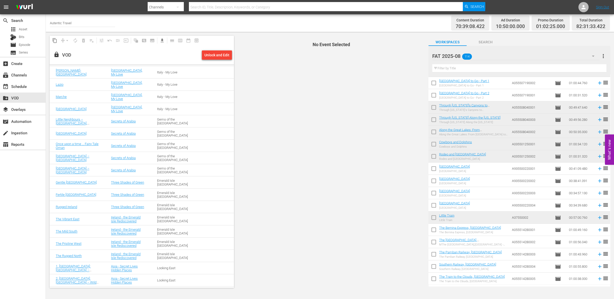
scroll to position [833, 0]
click at [215, 57] on div "Unlock and Edit" at bounding box center [216, 54] width 25 height 9
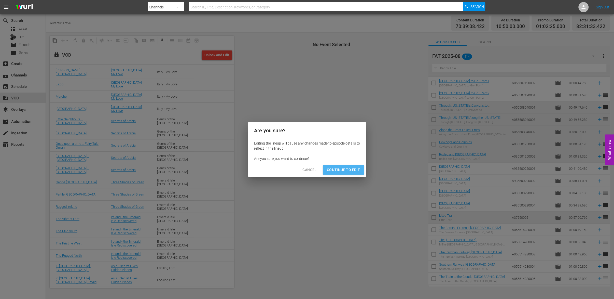
click at [352, 168] on span "Continue to Edit" at bounding box center [343, 170] width 33 height 6
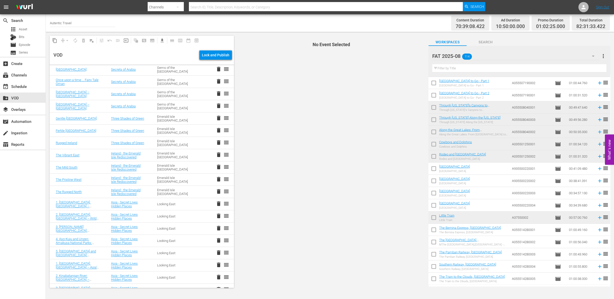
scroll to position [929, 0]
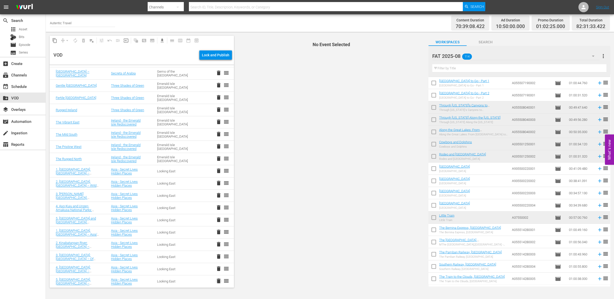
click at [218, 280] on span "delete" at bounding box center [219, 281] width 6 height 6
click at [219, 268] on span "delete" at bounding box center [219, 268] width 6 height 6
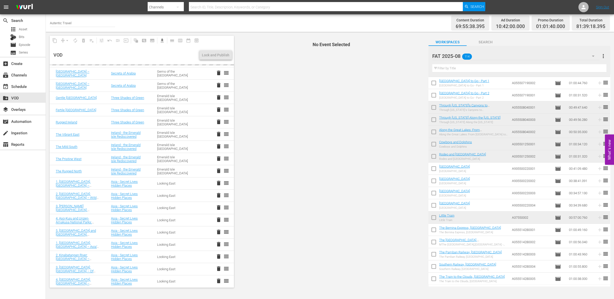
scroll to position [917, 0]
click at [219, 256] on span "delete" at bounding box center [219, 256] width 6 height 6
click at [219, 243] on span "delete" at bounding box center [219, 244] width 6 height 6
click at [219, 232] on span "delete" at bounding box center [219, 232] width 6 height 6
click at [219, 210] on span "delete" at bounding box center [219, 207] width 6 height 6
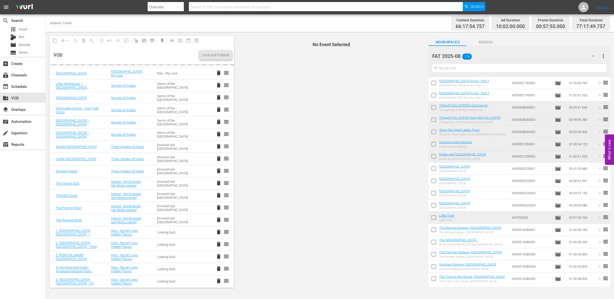
scroll to position [868, 0]
click at [218, 281] on span "delete" at bounding box center [219, 281] width 6 height 6
click at [218, 268] on span "delete" at bounding box center [219, 269] width 6 height 6
click at [218, 254] on span "delete" at bounding box center [219, 256] width 6 height 6
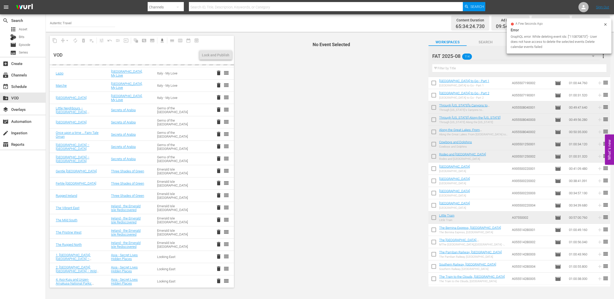
scroll to position [843, 0]
click at [217, 255] on span "delete" at bounding box center [219, 256] width 6 height 6
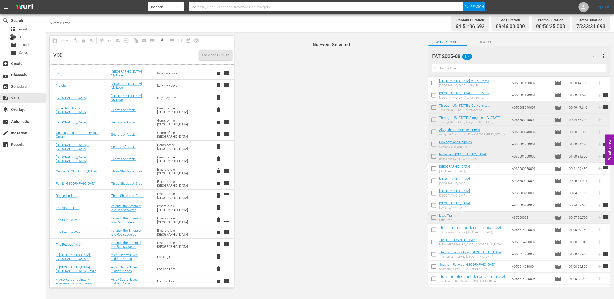
click at [217, 267] on span "delete" at bounding box center [219, 268] width 6 height 6
click at [218, 279] on span "delete" at bounding box center [219, 281] width 6 height 6
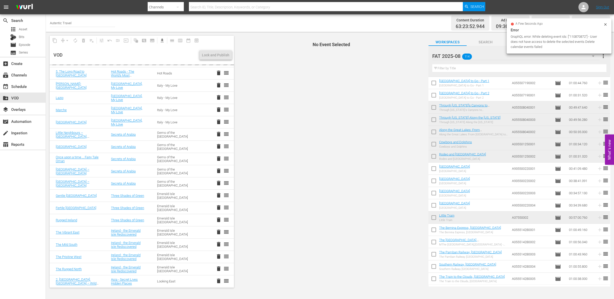
scroll to position [819, 0]
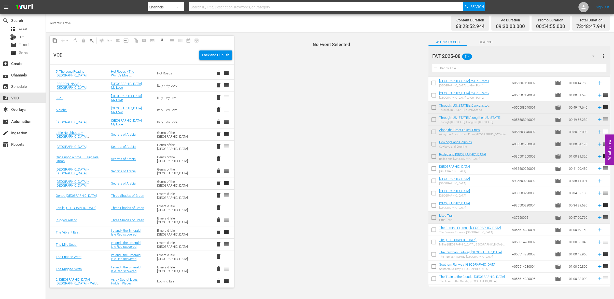
click at [219, 281] on span "delete" at bounding box center [219, 281] width 6 height 6
click at [218, 135] on span "delete" at bounding box center [219, 134] width 6 height 6
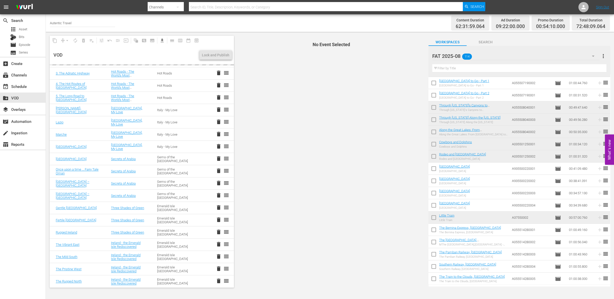
scroll to position [795, 0]
click at [218, 159] on span "delete" at bounding box center [219, 158] width 6 height 6
click at [219, 183] on span "delete" at bounding box center [219, 183] width 6 height 6
click at [219, 208] on span "delete" at bounding box center [219, 207] width 6 height 6
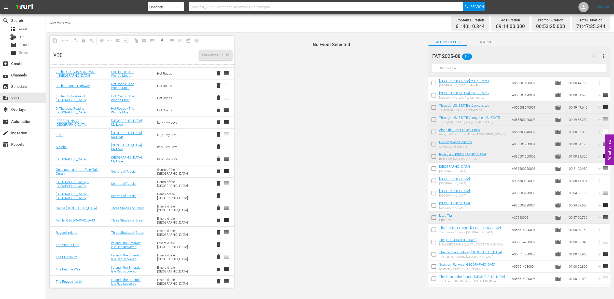
click at [219, 229] on span "delete" at bounding box center [219, 232] width 6 height 6
click at [219, 256] on span "delete" at bounding box center [219, 256] width 6 height 6
click at [218, 282] on span "delete" at bounding box center [219, 281] width 6 height 6
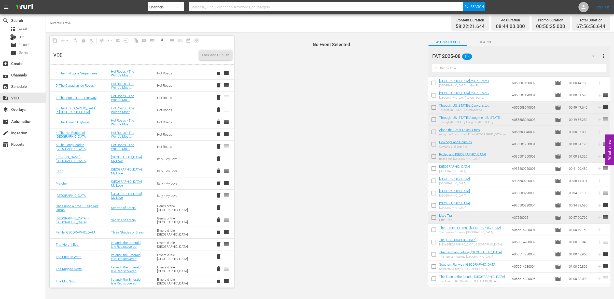
scroll to position [745, 0]
click at [219, 231] on span "delete" at bounding box center [219, 232] width 6 height 6
click at [217, 270] on span "delete" at bounding box center [219, 269] width 6 height 6
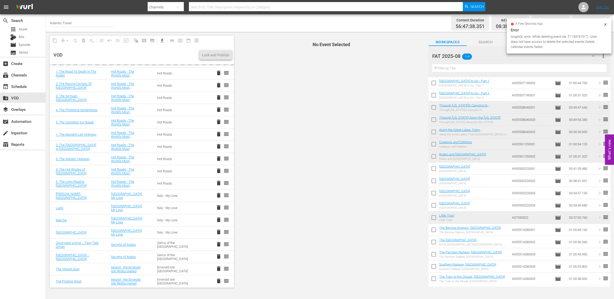
scroll to position [709, 0]
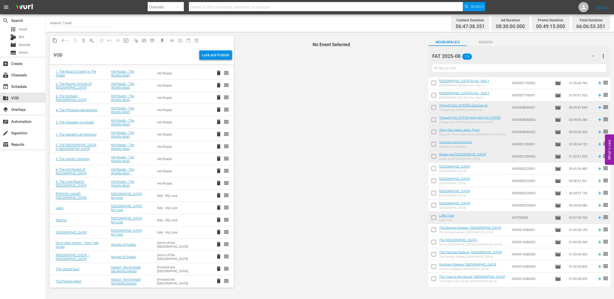
click at [219, 280] on span "delete" at bounding box center [219, 281] width 6 height 6
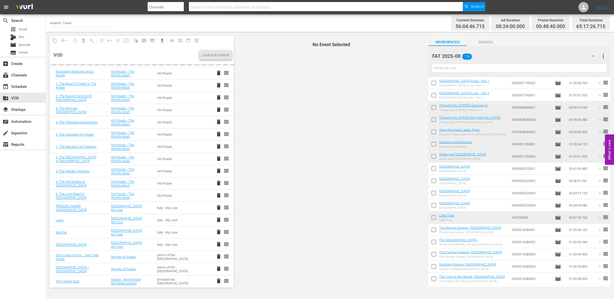
click at [218, 268] on span "delete" at bounding box center [219, 268] width 6 height 6
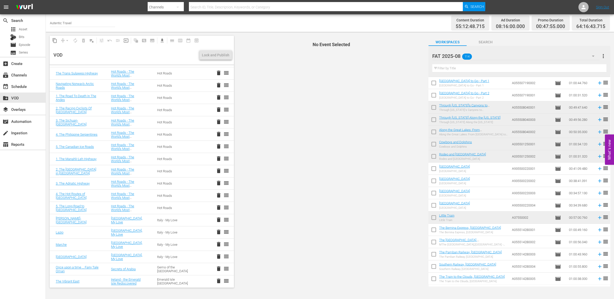
click at [219, 268] on span "delete" at bounding box center [219, 268] width 6 height 6
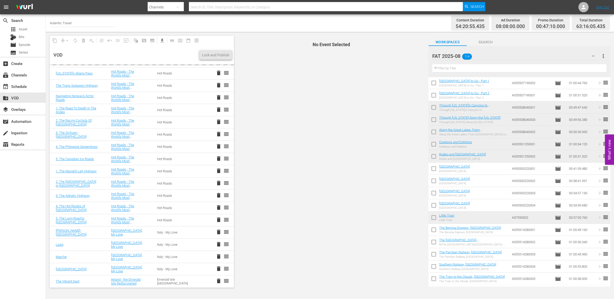
scroll to position [672, 0]
click at [218, 282] on span "delete" at bounding box center [219, 281] width 6 height 6
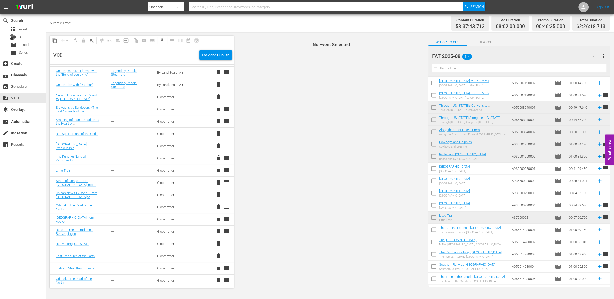
scroll to position [393, 0]
click at [219, 156] on span "delete" at bounding box center [219, 157] width 6 height 6
click at [219, 95] on span "delete" at bounding box center [219, 95] width 6 height 6
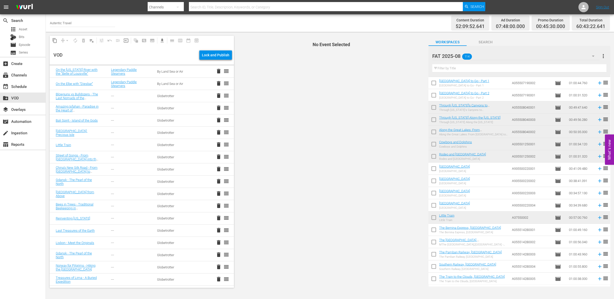
click at [219, 95] on span "delete" at bounding box center [219, 95] width 6 height 6
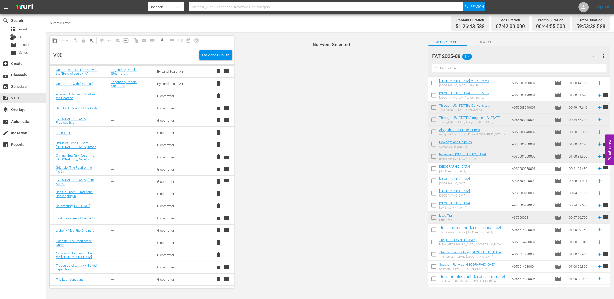
scroll to position [396, 0]
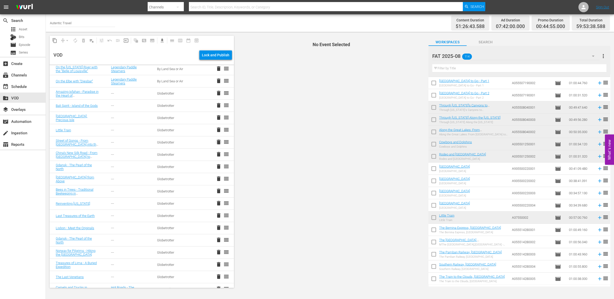
click at [218, 142] on span "delete" at bounding box center [219, 142] width 6 height 6
click at [219, 265] on span "delete" at bounding box center [219, 264] width 6 height 6
click at [217, 227] on span "delete" at bounding box center [219, 227] width 6 height 6
click at [220, 178] on span "delete" at bounding box center [219, 178] width 6 height 6
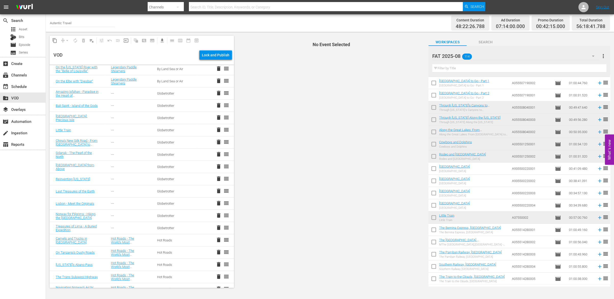
click at [219, 142] on span "delete" at bounding box center [219, 142] width 6 height 6
click at [220, 104] on span "delete" at bounding box center [219, 105] width 6 height 6
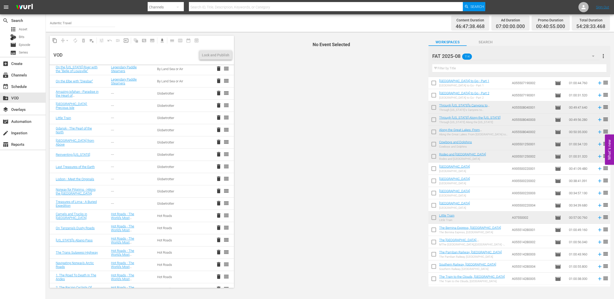
click at [219, 105] on span "delete" at bounding box center [219, 105] width 6 height 6
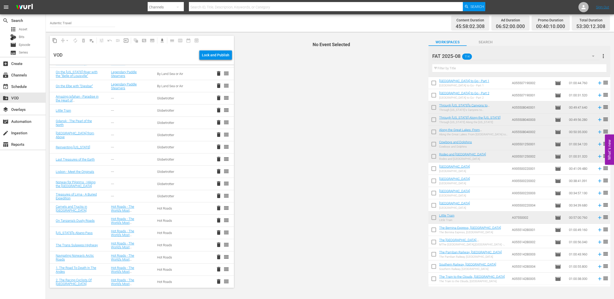
scroll to position [388, 0]
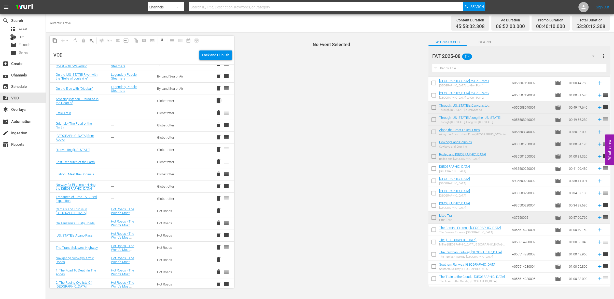
click at [219, 100] on span "delete" at bounding box center [219, 100] width 6 height 6
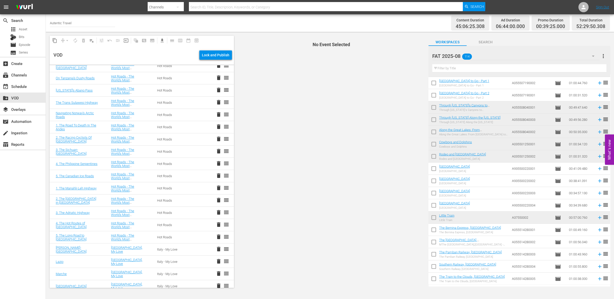
scroll to position [525, 0]
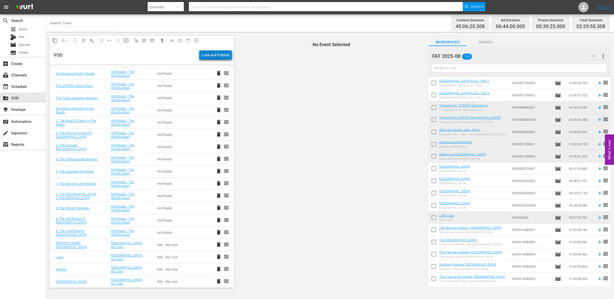
click at [216, 54] on div "Lock and Publish" at bounding box center [215, 54] width 27 height 9
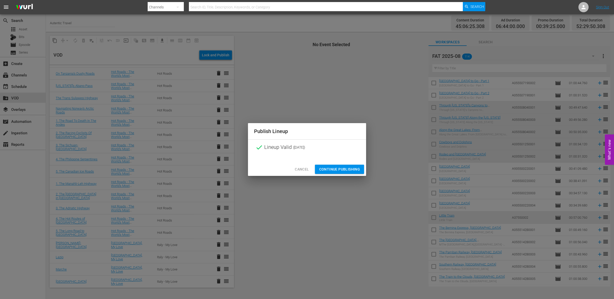
click at [343, 169] on span "Continue Publishing" at bounding box center [339, 169] width 41 height 6
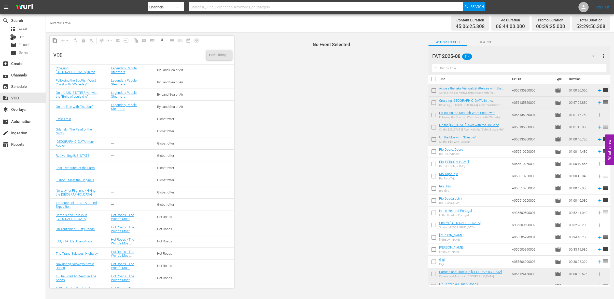
scroll to position [0, 0]
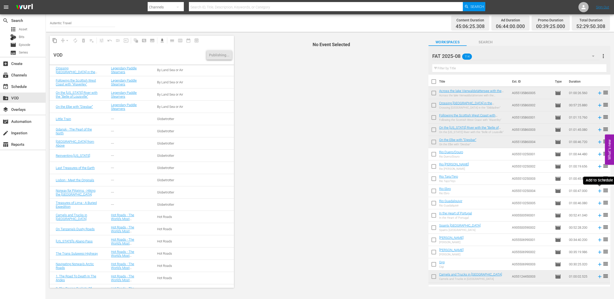
click at [601, 191] on icon at bounding box center [600, 191] width 6 height 6
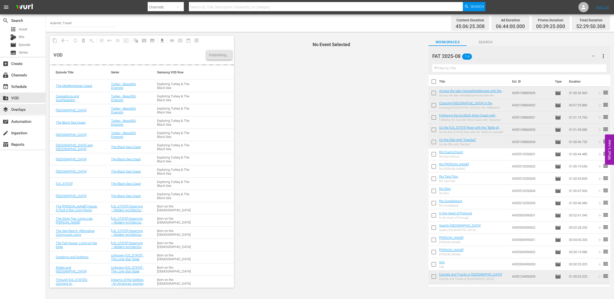
click at [16, 108] on div "layers Overlays" at bounding box center [14, 108] width 29 height 5
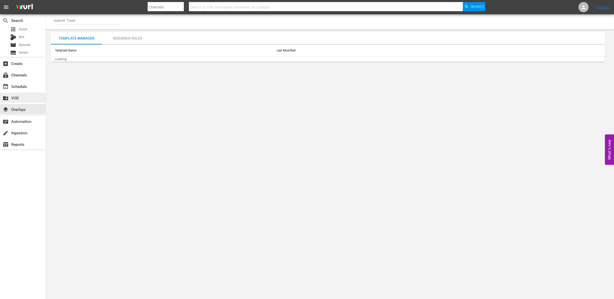
click at [15, 98] on div "create_new_folder VOD" at bounding box center [14, 97] width 29 height 5
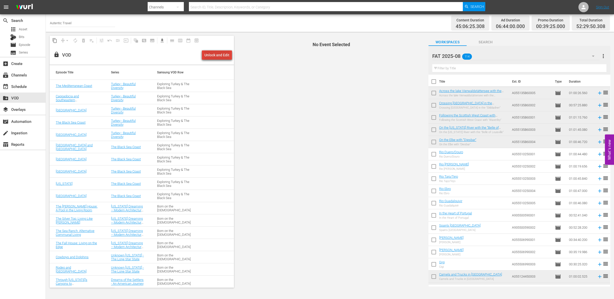
click at [220, 54] on div "Unlock and Edit" at bounding box center [216, 54] width 25 height 9
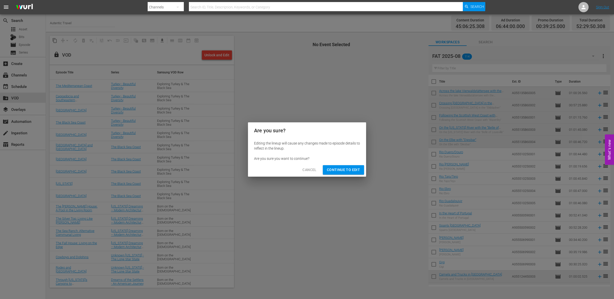
click at [348, 169] on span "Continue to Edit" at bounding box center [343, 170] width 33 height 6
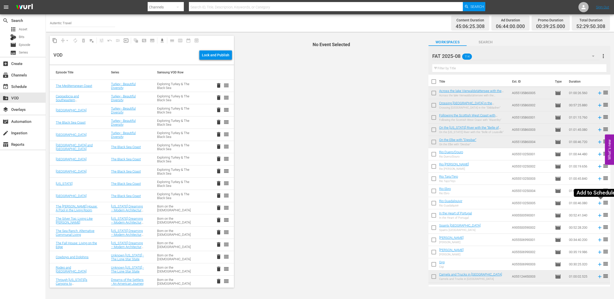
click at [601, 203] on icon at bounding box center [600, 203] width 6 height 6
click at [434, 191] on input "checkbox" at bounding box center [433, 191] width 11 height 11
checkbox input "true"
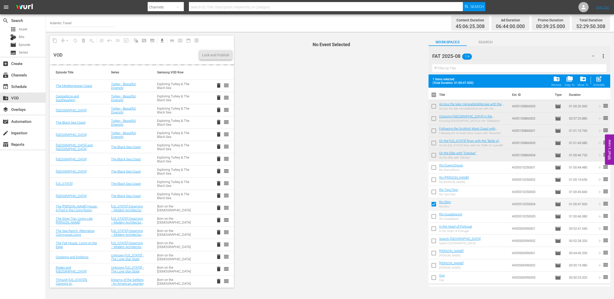
click at [434, 191] on input "checkbox" at bounding box center [433, 192] width 11 height 11
checkbox input "true"
click at [433, 179] on input "checkbox" at bounding box center [433, 180] width 11 height 11
checkbox input "true"
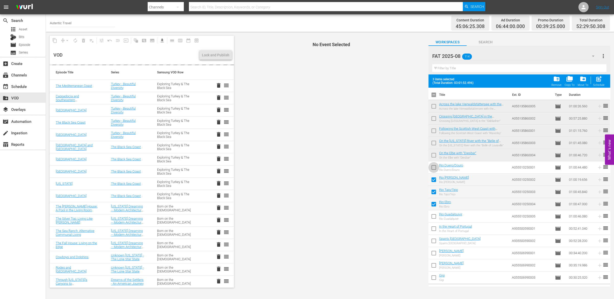
click at [434, 166] on input "checkbox" at bounding box center [433, 168] width 11 height 11
checkbox input "true"
click at [436, 216] on input "checkbox" at bounding box center [433, 217] width 11 height 11
checkbox input "true"
click at [597, 81] on span "post_add" at bounding box center [598, 78] width 7 height 7
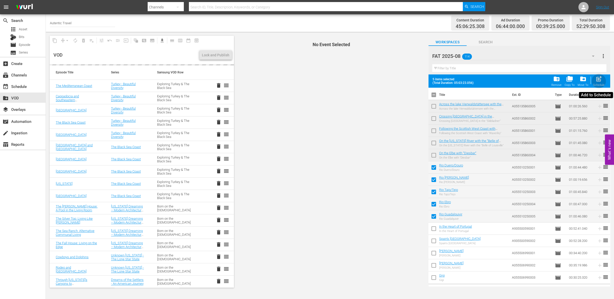
checkbox input "false"
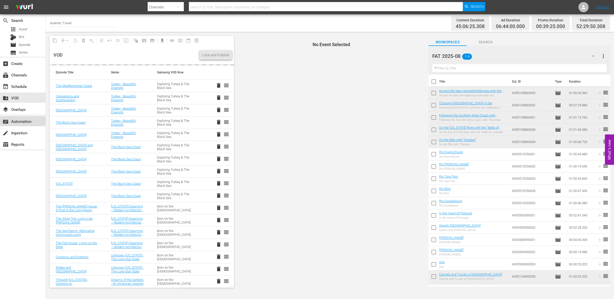
click at [25, 120] on div "movie_filter Automation" at bounding box center [14, 120] width 29 height 5
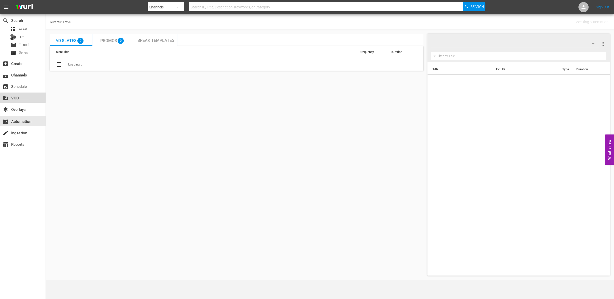
click at [19, 95] on div "create_new_folder VOD" at bounding box center [14, 97] width 29 height 5
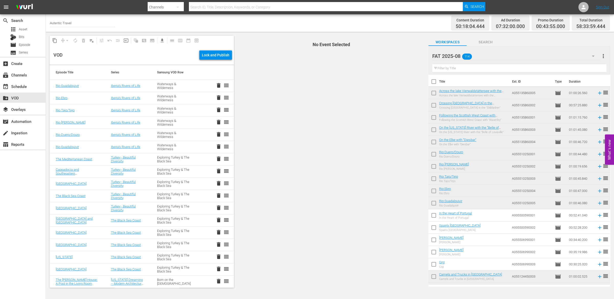
click at [220, 86] on span "delete" at bounding box center [219, 85] width 6 height 6
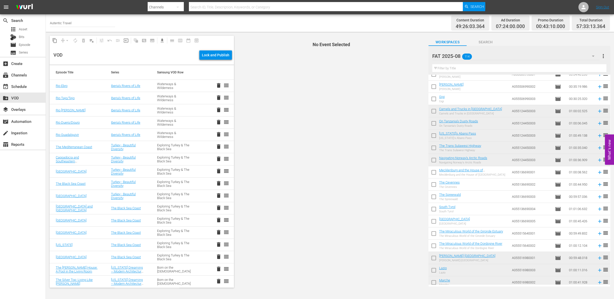
scroll to position [182, 0]
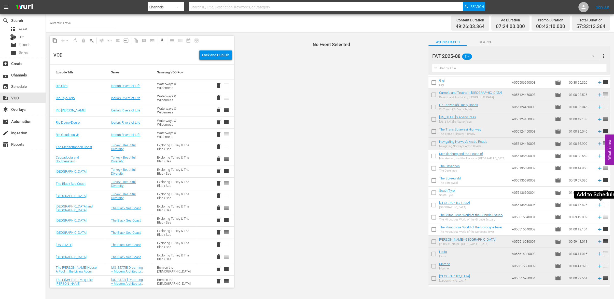
click at [601, 206] on icon at bounding box center [600, 205] width 6 height 6
click at [434, 204] on input "checkbox" at bounding box center [433, 205] width 11 height 11
checkbox input "true"
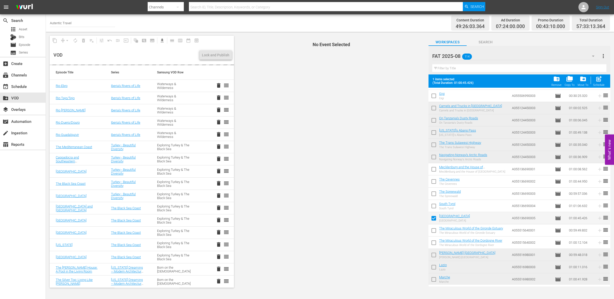
click at [434, 205] on input "checkbox" at bounding box center [433, 206] width 11 height 11
checkbox input "true"
click at [434, 195] on input "checkbox" at bounding box center [433, 194] width 11 height 11
checkbox input "true"
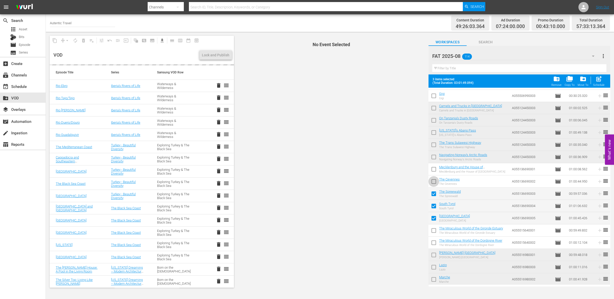
click at [434, 182] on input "checkbox" at bounding box center [433, 182] width 11 height 11
checkbox input "true"
click at [434, 170] on input "checkbox" at bounding box center [433, 170] width 11 height 11
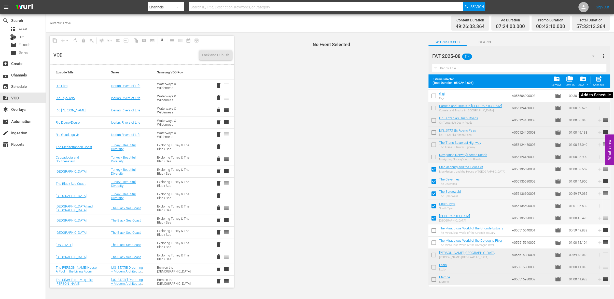
click at [597, 81] on span "post_add" at bounding box center [598, 78] width 7 height 7
checkbox input "false"
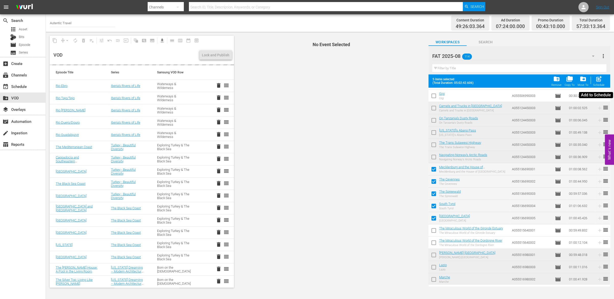
checkbox input "false"
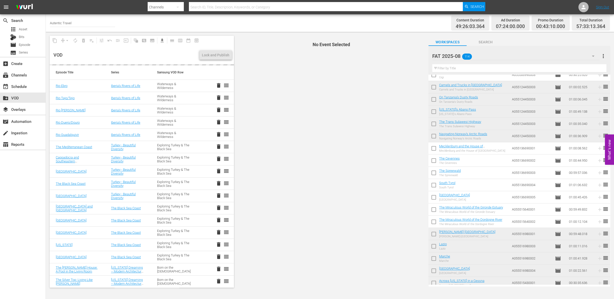
scroll to position [189, 0]
click at [19, 122] on div "movie_filter Automation" at bounding box center [14, 120] width 29 height 5
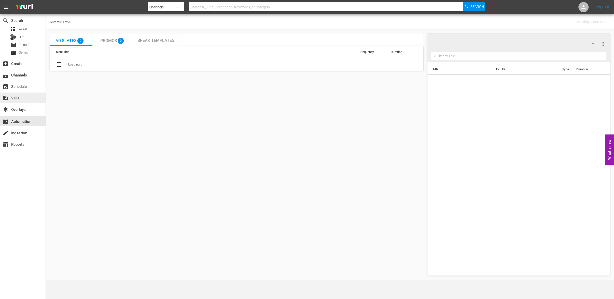
click at [19, 98] on div "create_new_folder VOD" at bounding box center [14, 97] width 29 height 5
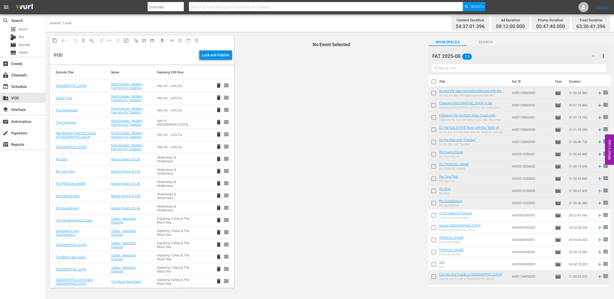
click at [218, 146] on span "delete" at bounding box center [219, 146] width 6 height 6
click at [219, 133] on span "delete" at bounding box center [219, 134] width 6 height 6
click at [218, 121] on span "delete" at bounding box center [219, 122] width 6 height 6
click at [218, 108] on span "delete" at bounding box center [219, 110] width 6 height 6
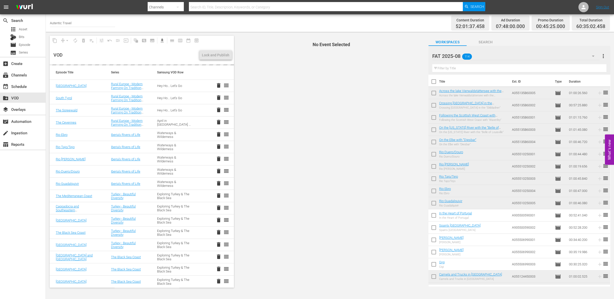
click at [220, 96] on span "delete" at bounding box center [219, 97] width 6 height 6
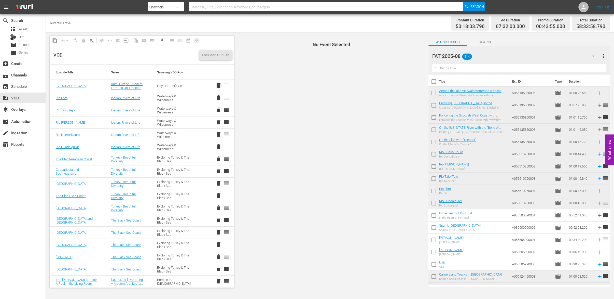
click at [218, 84] on span "delete" at bounding box center [219, 85] width 6 height 6
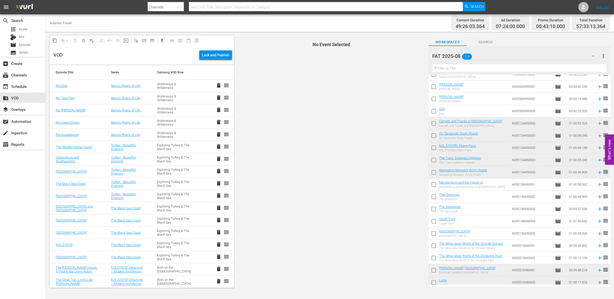
scroll to position [182, 0]
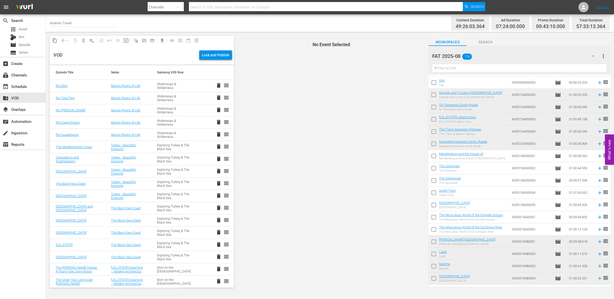
click at [434, 229] on input "checkbox" at bounding box center [433, 230] width 11 height 11
checkbox input "true"
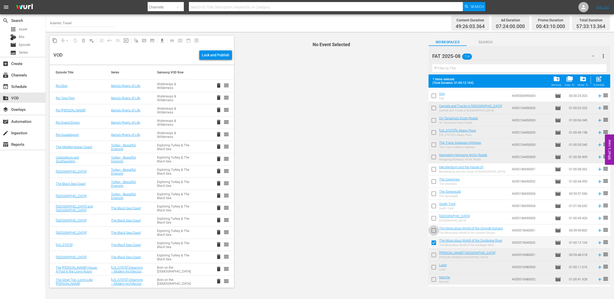
click at [435, 230] on input "checkbox" at bounding box center [433, 231] width 11 height 11
click at [598, 79] on span "post_add" at bounding box center [598, 78] width 7 height 7
checkbox input "false"
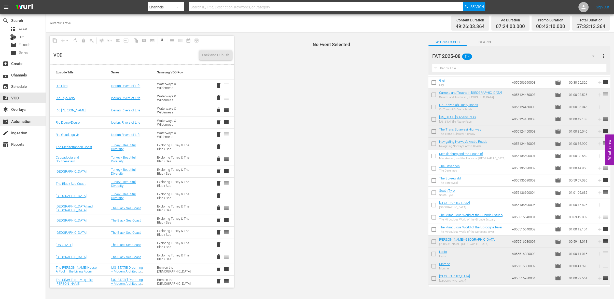
click at [18, 120] on div "movie_filter Automation" at bounding box center [14, 120] width 29 height 5
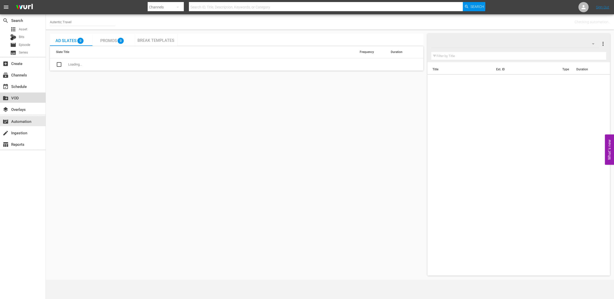
click at [15, 93] on div "create_new_folder VOD" at bounding box center [23, 97] width 46 height 10
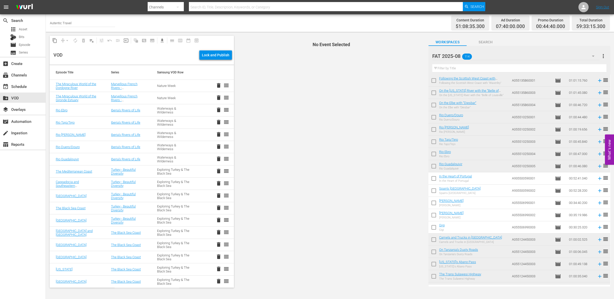
scroll to position [38, 0]
click at [219, 157] on span "delete" at bounding box center [219, 159] width 6 height 6
click at [218, 145] on span "delete" at bounding box center [219, 146] width 6 height 6
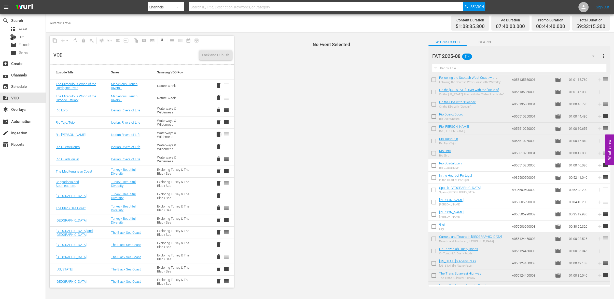
click at [218, 131] on span "delete" at bounding box center [219, 134] width 6 height 6
click at [218, 121] on span "delete" at bounding box center [219, 122] width 6 height 6
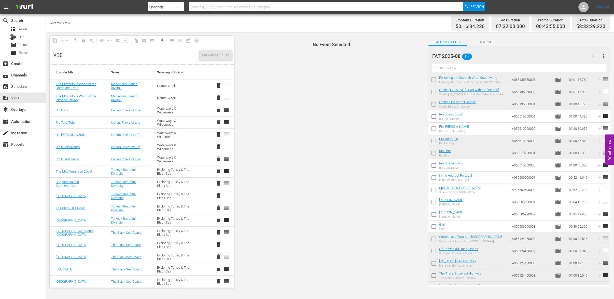
click at [218, 107] on span "delete" at bounding box center [219, 110] width 6 height 6
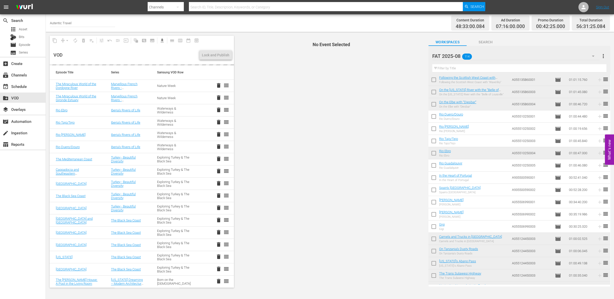
click at [218, 96] on span "delete" at bounding box center [219, 97] width 6 height 6
click at [218, 84] on span "delete" at bounding box center [219, 85] width 6 height 6
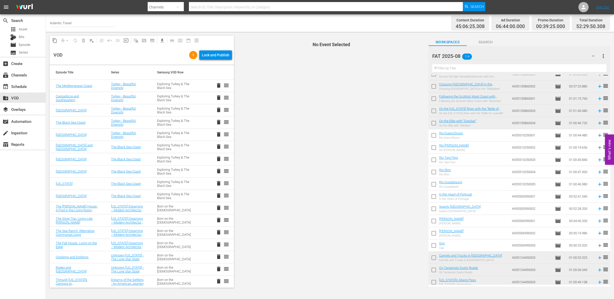
scroll to position [21, 0]
click at [601, 183] on icon at bounding box center [600, 182] width 6 height 6
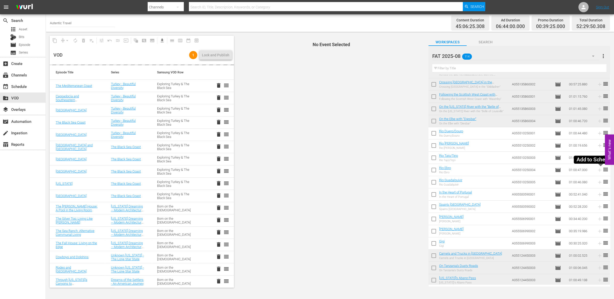
click at [600, 168] on icon at bounding box center [600, 170] width 6 height 6
click at [601, 158] on icon at bounding box center [599, 157] width 3 height 3
click at [600, 145] on icon at bounding box center [599, 145] width 3 height 3
click at [600, 133] on icon at bounding box center [600, 133] width 6 height 6
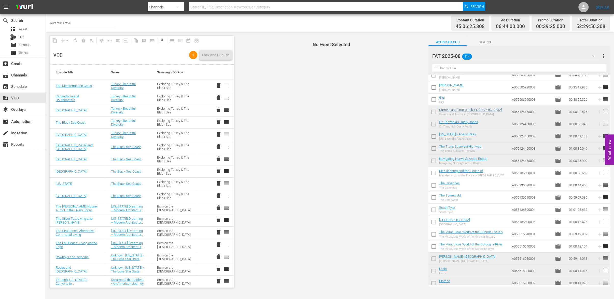
scroll to position [165, 0]
click at [600, 246] on icon at bounding box center [599, 245] width 3 height 3
click at [601, 234] on icon at bounding box center [599, 233] width 3 height 3
click at [23, 122] on div "movie_filter Automation" at bounding box center [14, 120] width 29 height 5
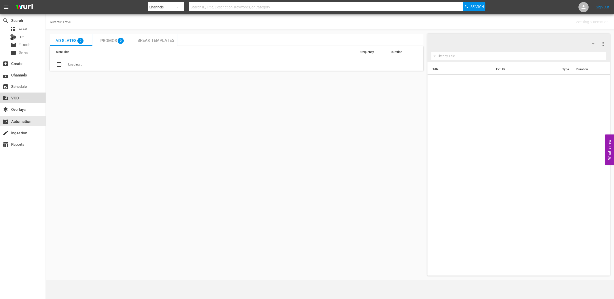
click at [15, 97] on div "create_new_folder VOD" at bounding box center [14, 97] width 29 height 5
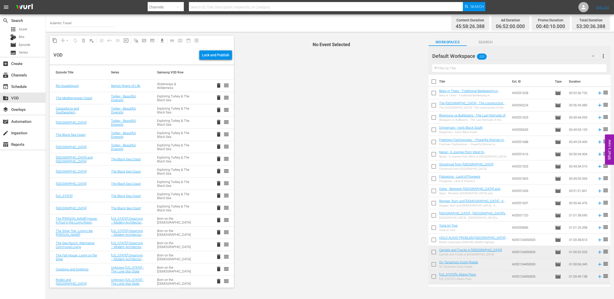
click at [591, 53] on button "button" at bounding box center [593, 56] width 12 height 12
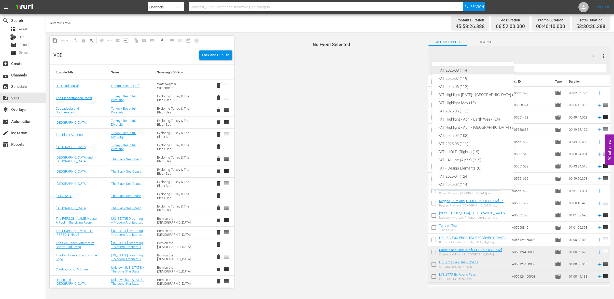
click at [455, 69] on div "FAT 2025-08 (114)" at bounding box center [477, 70] width 78 height 8
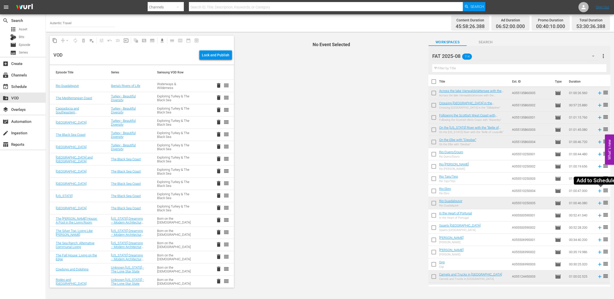
click at [601, 191] on icon at bounding box center [600, 191] width 6 height 6
click at [599, 191] on icon at bounding box center [599, 190] width 3 height 3
click at [600, 191] on icon at bounding box center [599, 190] width 3 height 3
click at [20, 121] on div "movie_filter Automation" at bounding box center [14, 120] width 29 height 5
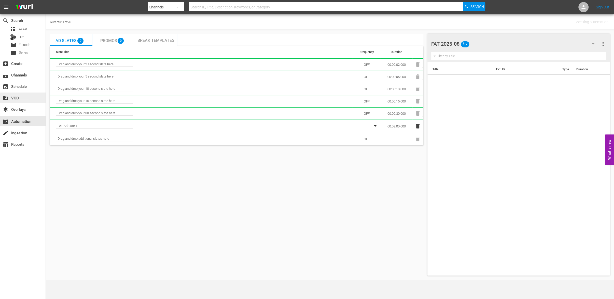
click at [17, 98] on div "create_new_folder VOD" at bounding box center [14, 97] width 29 height 5
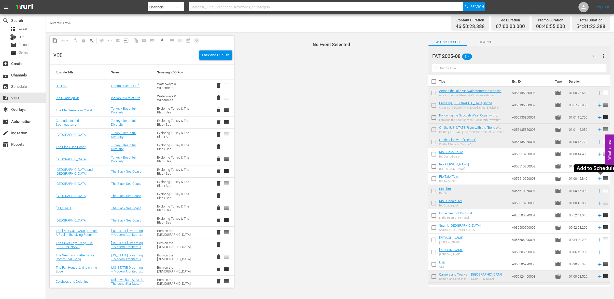
click at [601, 179] on icon at bounding box center [600, 179] width 6 height 6
click at [600, 167] on icon at bounding box center [599, 165] width 3 height 3
click at [599, 154] on icon at bounding box center [600, 154] width 6 height 6
click at [22, 121] on div "movie_filter Automation" at bounding box center [14, 120] width 29 height 5
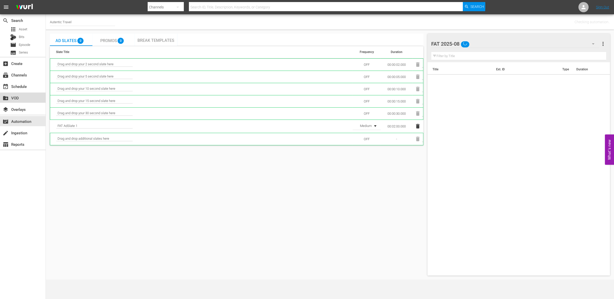
click at [16, 98] on div "create_new_folder VOD" at bounding box center [14, 97] width 29 height 5
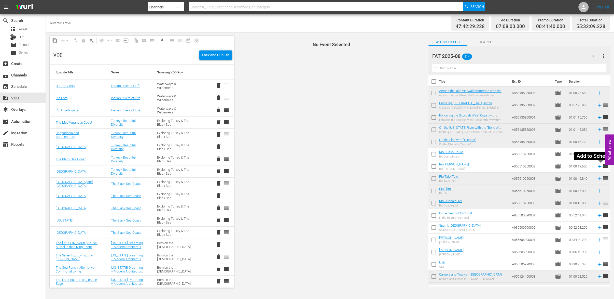
click at [599, 167] on icon at bounding box center [600, 166] width 6 height 6
click at [24, 120] on div "movie_filter Automation" at bounding box center [14, 120] width 29 height 5
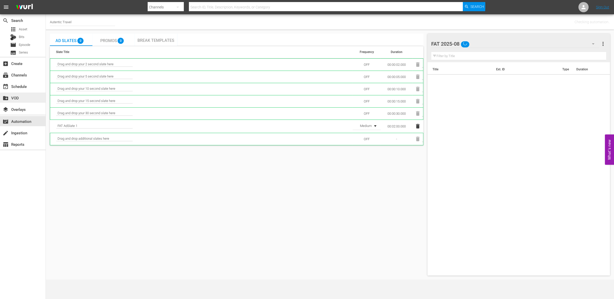
click at [19, 96] on div "create_new_folder VOD" at bounding box center [14, 97] width 29 height 5
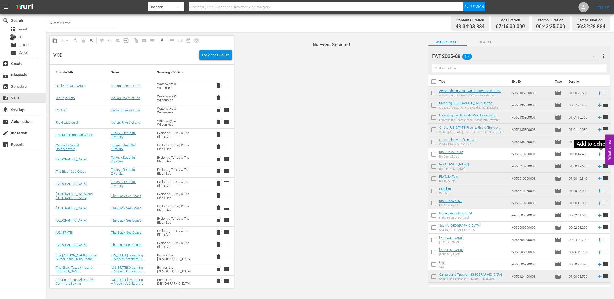
click at [601, 155] on icon at bounding box center [600, 154] width 6 height 6
click at [24, 121] on div "movie_filter Automation" at bounding box center [14, 120] width 29 height 5
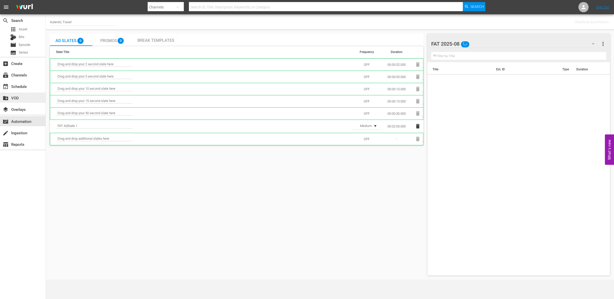
click at [15, 98] on div "create_new_folder VOD" at bounding box center [14, 97] width 29 height 5
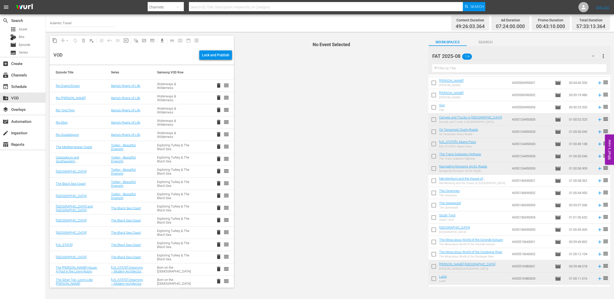
scroll to position [182, 0]
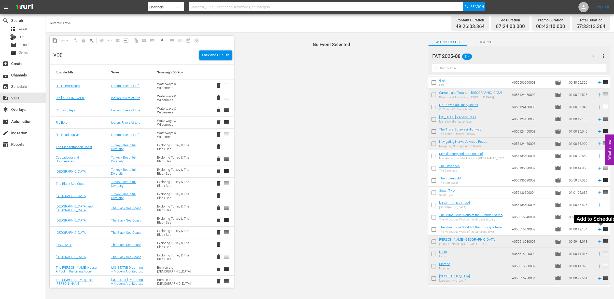
click at [600, 231] on icon at bounding box center [600, 229] width 6 height 6
click at [600, 218] on icon at bounding box center [599, 216] width 3 height 3
click at [17, 123] on div "movie_filter Automation" at bounding box center [14, 120] width 29 height 5
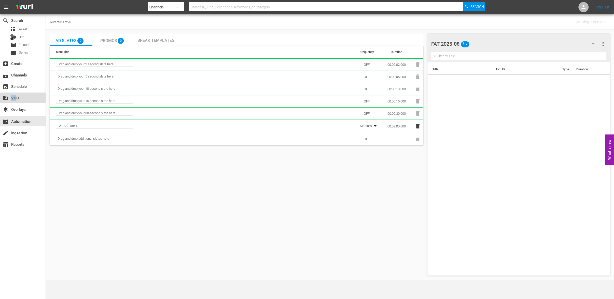
click at [15, 95] on div "create_new_folder VOD" at bounding box center [14, 97] width 29 height 5
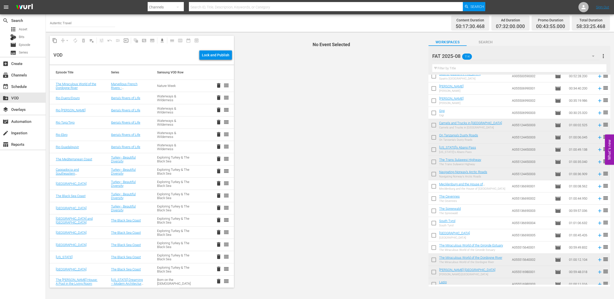
scroll to position [151, 0]
click at [601, 247] on icon at bounding box center [599, 246] width 3 height 3
click at [23, 119] on div "movie_filter Automation" at bounding box center [14, 120] width 29 height 5
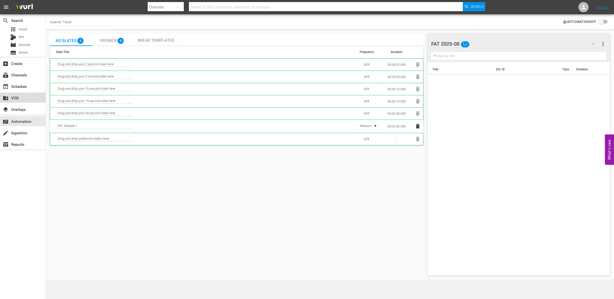
click at [17, 98] on div "create_new_folder VOD" at bounding box center [14, 97] width 29 height 5
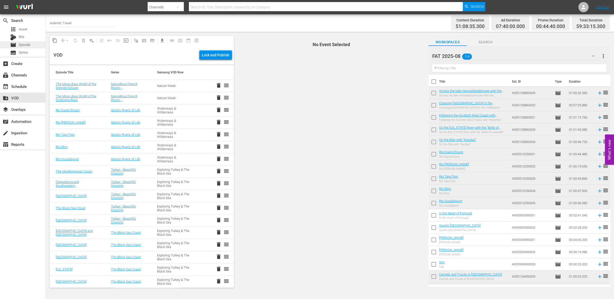
click at [24, 44] on span "Episode" at bounding box center [24, 44] width 11 height 5
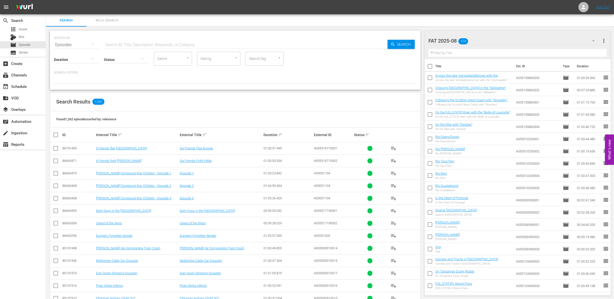
click at [112, 20] on span "Bulk Search" at bounding box center [107, 21] width 35 height 6
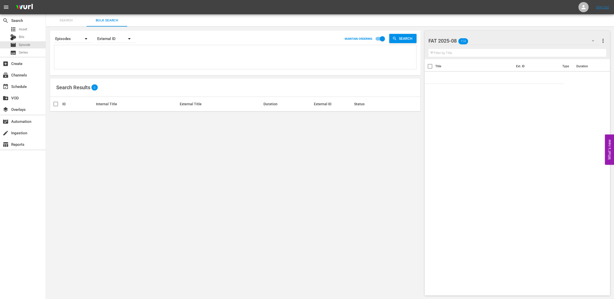
click at [92, 49] on textarea at bounding box center [236, 57] width 361 height 23
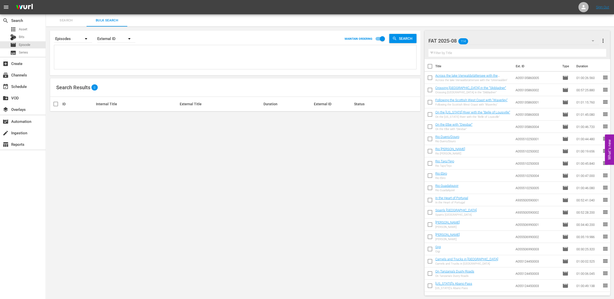
type textarea "m"
type textarea "mi"
type textarea "mir"
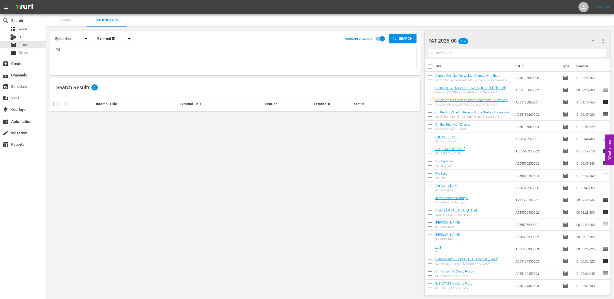
type textarea "mir"
type textarea "mira"
type textarea "mirac"
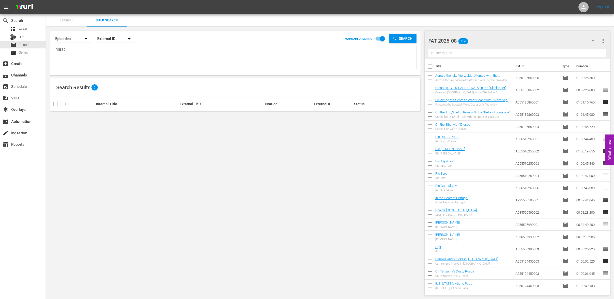
type textarea "miracu"
type textarea "miracul"
type textarea "miraculo"
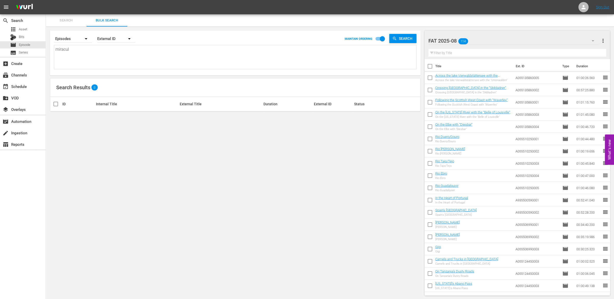
type textarea "miraculo"
type textarea "miraculou"
type textarea "miraculous"
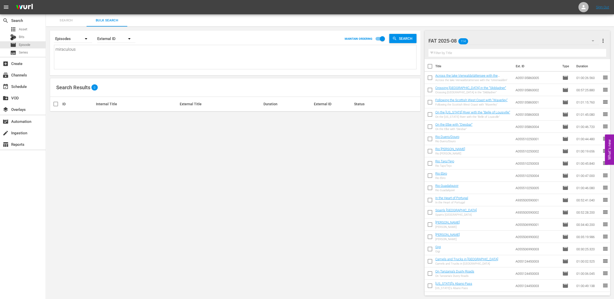
click at [86, 38] on icon "button" at bounding box center [86, 38] width 3 height 1
click at [71, 20] on div "Episodes Bits Assets" at bounding box center [307, 149] width 614 height 299
click at [70, 19] on span "Search" at bounding box center [66, 21] width 35 height 6
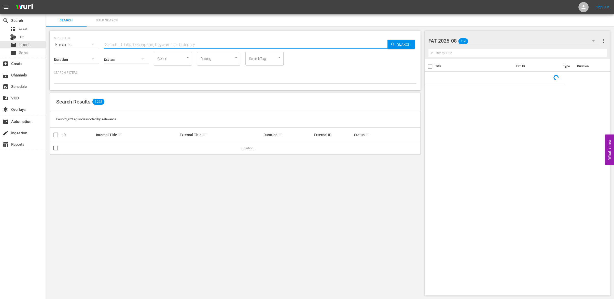
click at [122, 45] on input "text" at bounding box center [246, 45] width 284 height 12
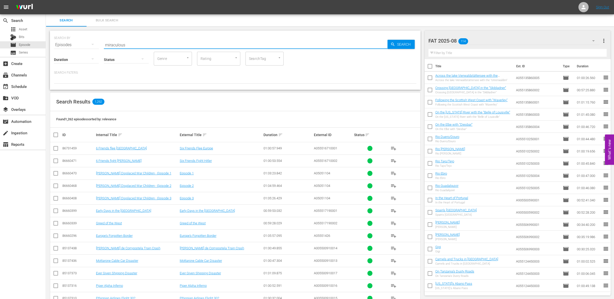
type input "miraculous"
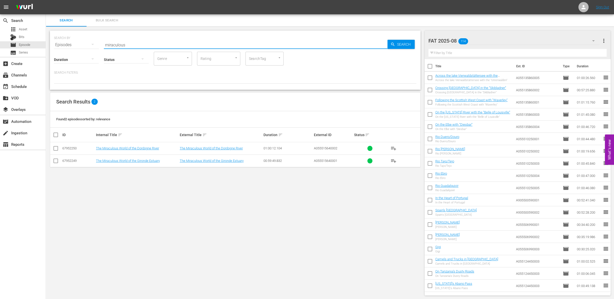
click at [56, 148] on input "checkbox" at bounding box center [56, 149] width 6 height 6
checkbox input "true"
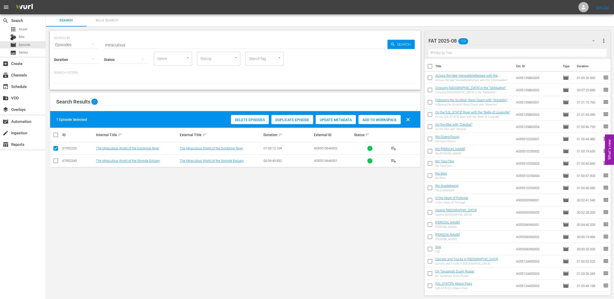
click at [56, 161] on input "checkbox" at bounding box center [56, 162] width 6 height 6
checkbox input "true"
click at [341, 119] on span "Update Metadata" at bounding box center [348, 120] width 40 height 4
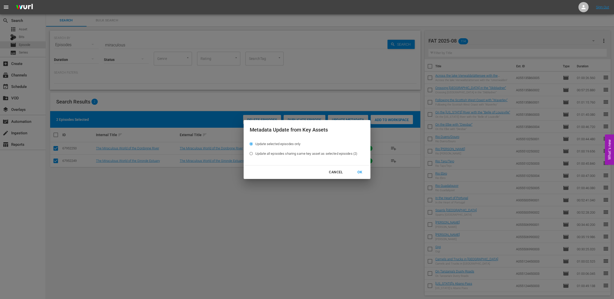
click at [361, 172] on div "OK" at bounding box center [359, 172] width 13 height 6
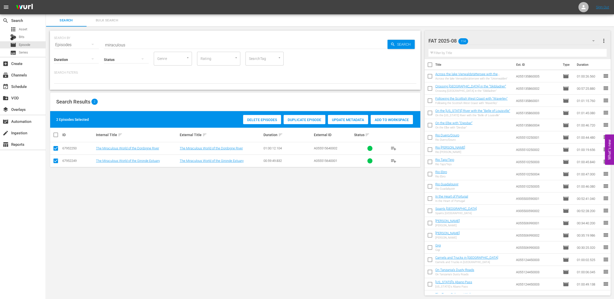
scroll to position [1, 0]
click at [13, 99] on div "create_new_folder VOD" at bounding box center [14, 97] width 29 height 5
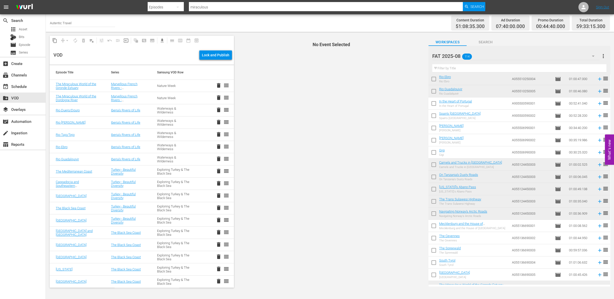
scroll to position [182, 0]
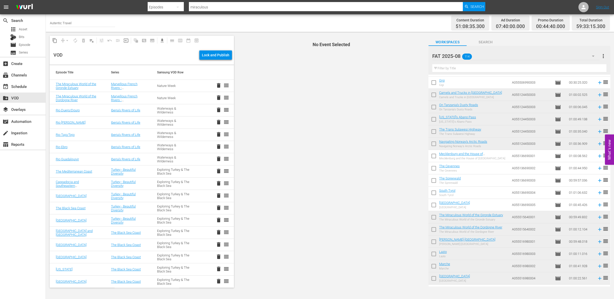
click at [434, 217] on input "checkbox" at bounding box center [433, 218] width 11 height 11
checkbox input "true"
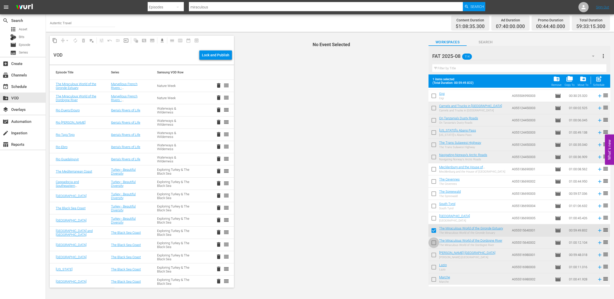
click at [434, 242] on input "checkbox" at bounding box center [433, 243] width 11 height 11
checkbox input "true"
click at [75, 97] on link "The Miraculous World of the Dordogne River" at bounding box center [76, 98] width 40 height 8
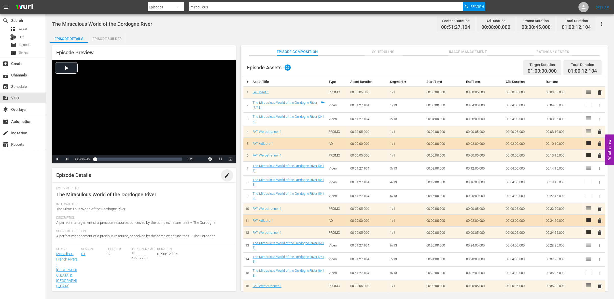
click at [226, 176] on span "edit" at bounding box center [227, 175] width 6 height 6
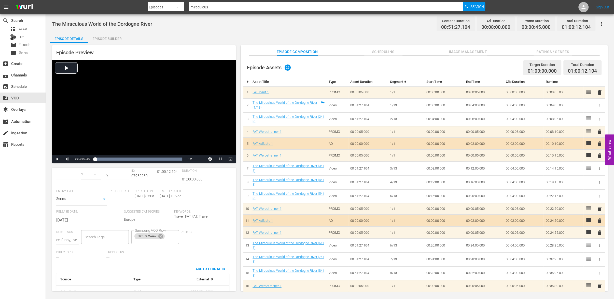
type input "Marvellous French Rivers - [GEOGRAPHIC_DATA] & [GEOGRAPHIC_DATA]"
click at [162, 224] on icon at bounding box center [160, 224] width 5 height 5
click at [162, 225] on input "Samsung VOD Row" at bounding box center [151, 224] width 35 height 9
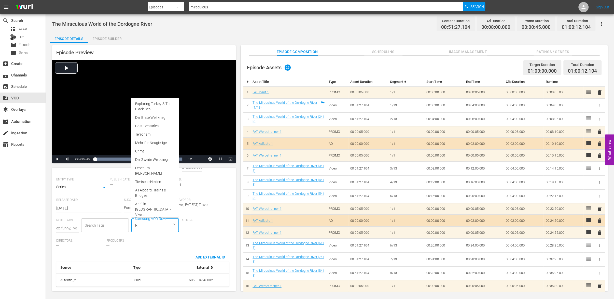
type input "R"
type input "Wa"
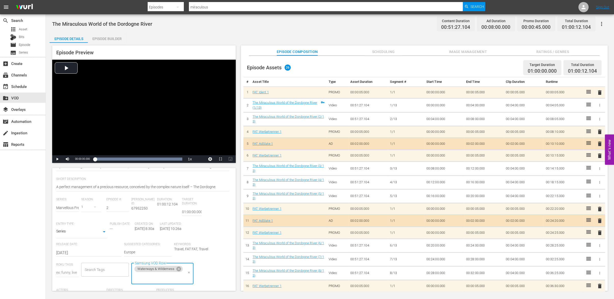
scroll to position [0, 0]
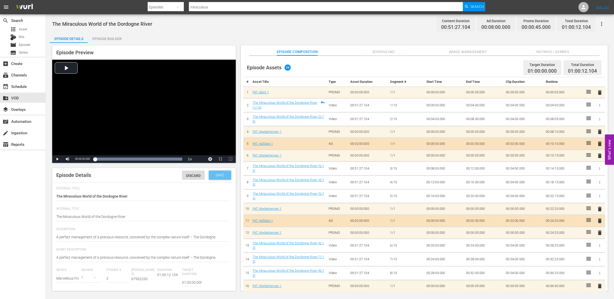
click at [219, 175] on span "Save" at bounding box center [220, 175] width 17 height 4
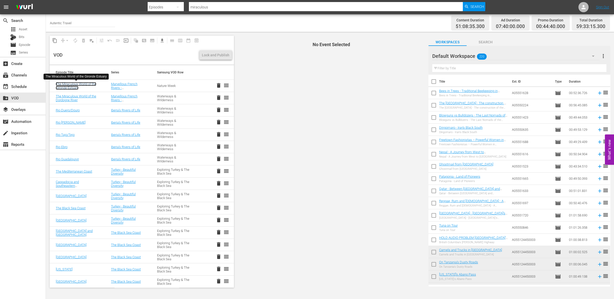
click at [63, 86] on link "The Miraculous World of the Gironde Estuary" at bounding box center [76, 86] width 40 height 8
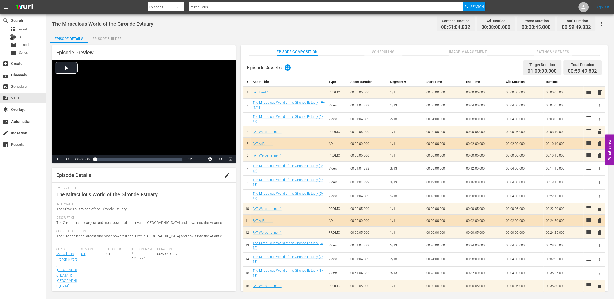
click at [224, 175] on span "edit" at bounding box center [227, 175] width 6 height 6
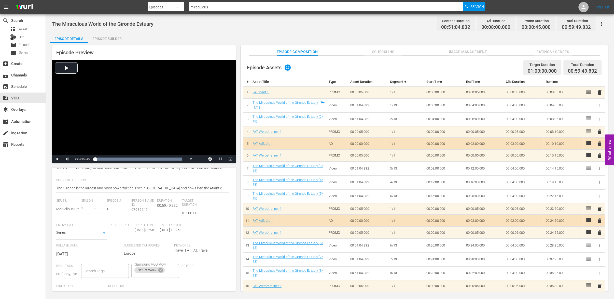
scroll to position [85, 0]
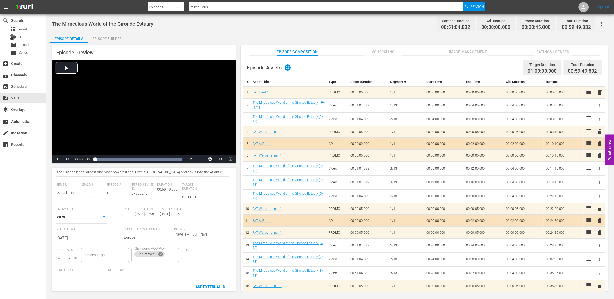
click at [162, 256] on icon at bounding box center [161, 254] width 6 height 6
click at [161, 256] on input "Samsung VOD Row" at bounding box center [151, 254] width 35 height 9
type input "Water"
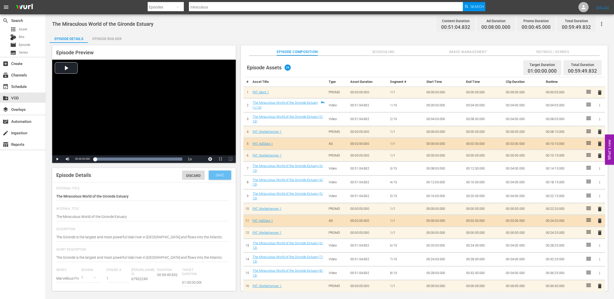
click at [220, 174] on span "Save" at bounding box center [220, 175] width 17 height 4
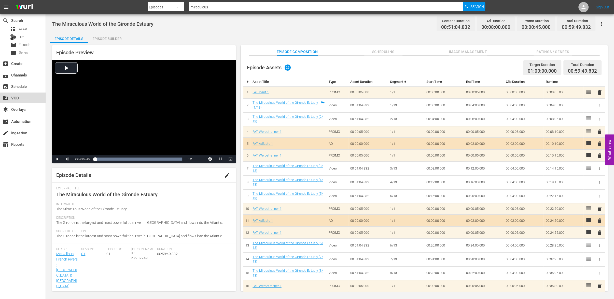
click at [16, 97] on div "create_new_folder VOD" at bounding box center [14, 97] width 29 height 5
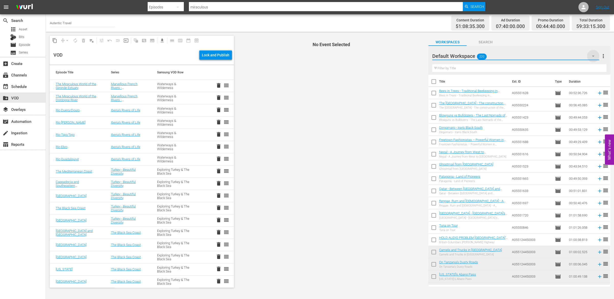
click at [593, 54] on icon "button" at bounding box center [593, 56] width 6 height 6
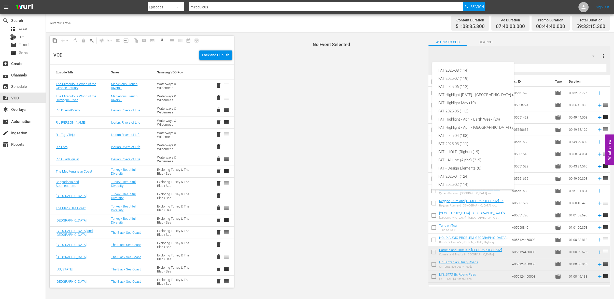
scroll to position [11, 0]
click at [453, 70] on div "FAT 2025-08 (114)" at bounding box center [477, 70] width 78 height 8
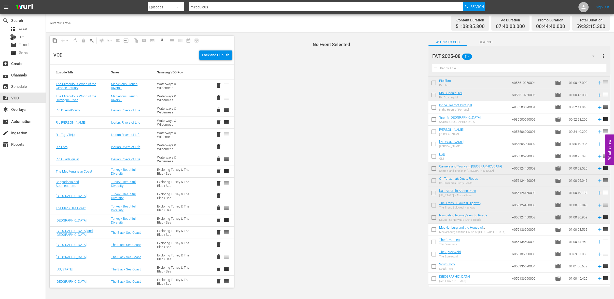
scroll to position [92, 0]
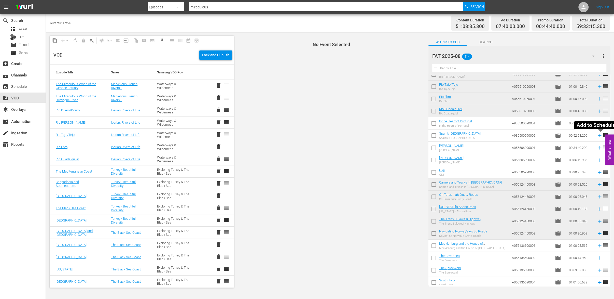
click at [601, 135] on icon at bounding box center [599, 135] width 3 height 3
click at [600, 123] on icon at bounding box center [599, 122] width 3 height 3
click at [17, 120] on div "movie_filter Automation" at bounding box center [14, 120] width 29 height 5
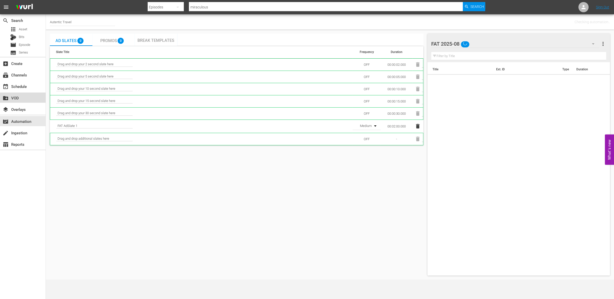
click at [11, 98] on div "create_new_folder VOD" at bounding box center [14, 97] width 29 height 5
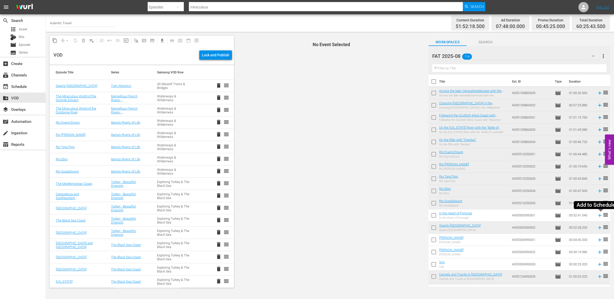
click at [600, 216] on icon at bounding box center [599, 214] width 3 height 3
click at [16, 122] on div "movie_filter Automation" at bounding box center [14, 120] width 29 height 5
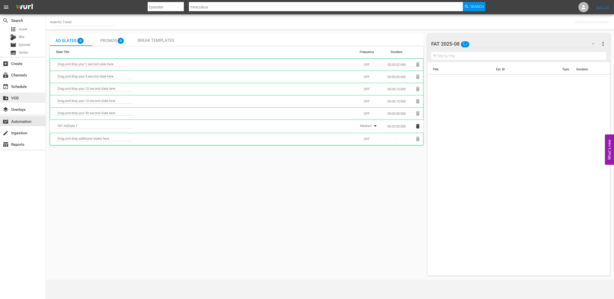
click at [15, 99] on div "create_new_folder VOD" at bounding box center [14, 97] width 29 height 5
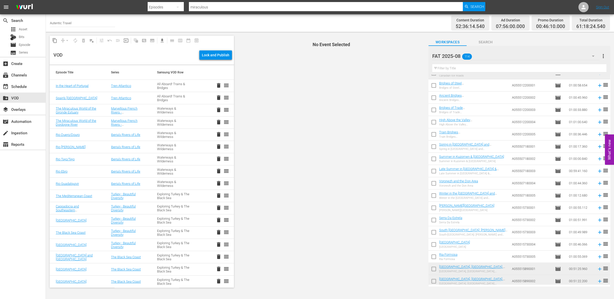
scroll to position [548, 0]
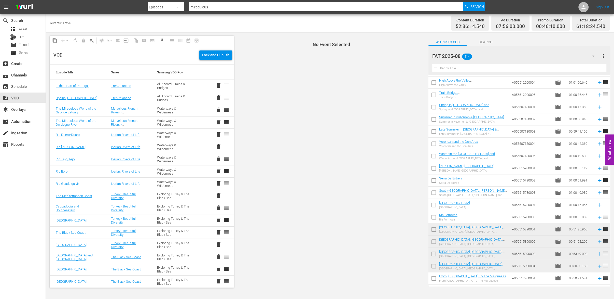
click at [219, 98] on span "delete" at bounding box center [219, 97] width 6 height 6
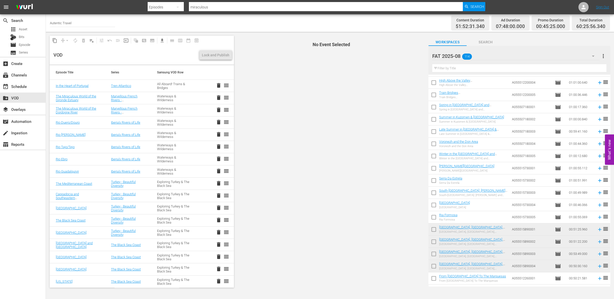
click at [218, 85] on span "delete" at bounding box center [219, 85] width 6 height 6
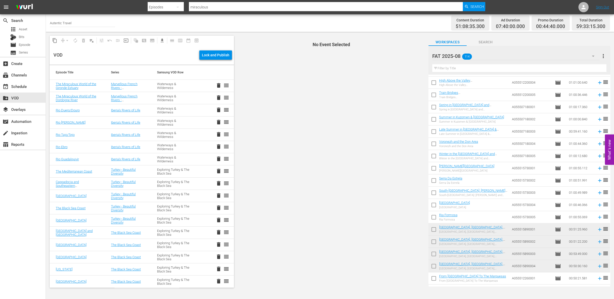
click at [435, 216] on input "checkbox" at bounding box center [433, 218] width 11 height 11
checkbox input "true"
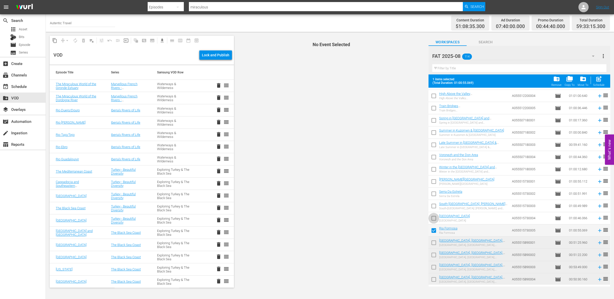
click at [434, 215] on input "checkbox" at bounding box center [433, 219] width 11 height 11
checkbox input "true"
click at [434, 207] on input "checkbox" at bounding box center [433, 206] width 11 height 11
checkbox input "true"
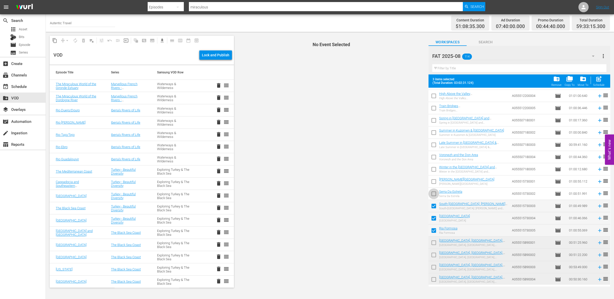
click at [434, 193] on input "checkbox" at bounding box center [433, 194] width 11 height 11
checkbox input "true"
click at [435, 182] on input "checkbox" at bounding box center [433, 182] width 11 height 11
checkbox input "true"
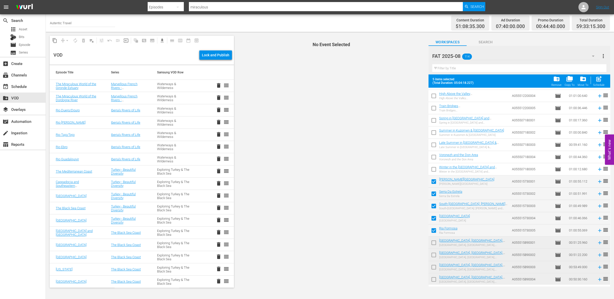
click at [434, 167] on input "checkbox" at bounding box center [433, 170] width 11 height 11
checkbox input "true"
click at [434, 155] on input "checkbox" at bounding box center [433, 158] width 11 height 11
checkbox input "true"
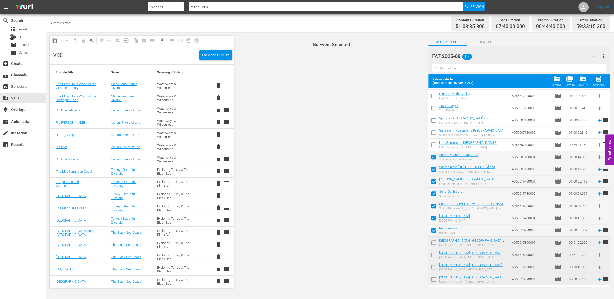
click at [433, 143] on input "checkbox" at bounding box center [433, 145] width 11 height 11
checkbox input "true"
click at [433, 133] on input "checkbox" at bounding box center [433, 133] width 11 height 11
checkbox input "true"
click at [434, 119] on input "checkbox" at bounding box center [433, 121] width 11 height 11
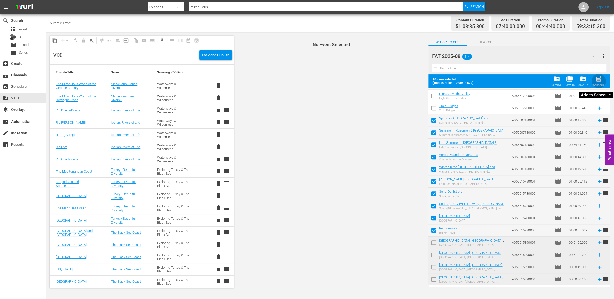
click at [598, 79] on span "post_add" at bounding box center [598, 78] width 7 height 7
checkbox input "false"
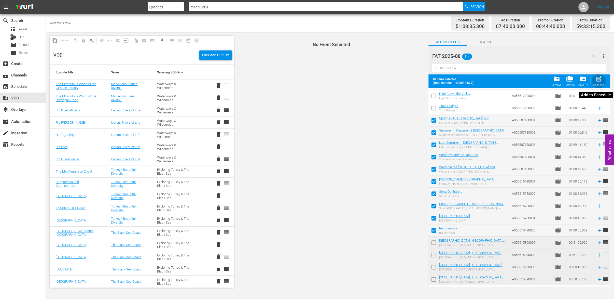
checkbox input "false"
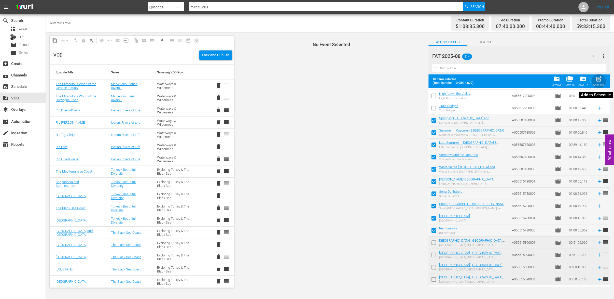
checkbox input "false"
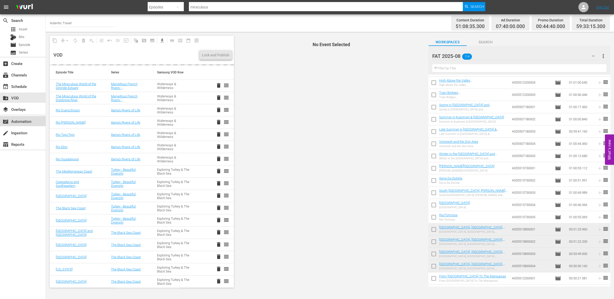
click at [20, 120] on div "movie_filter Automation" at bounding box center [14, 120] width 29 height 5
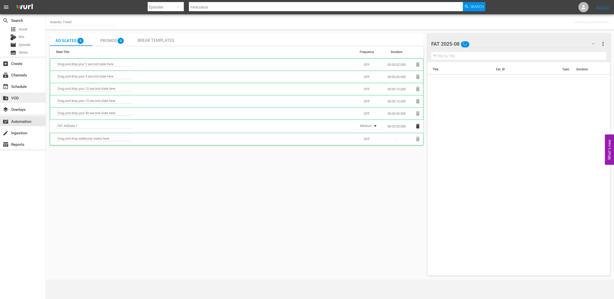
click at [15, 97] on div "create_new_folder VOD" at bounding box center [14, 97] width 29 height 5
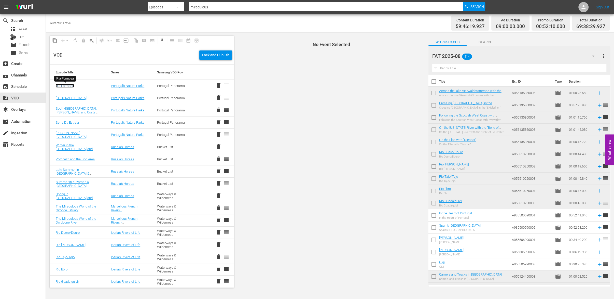
click at [62, 86] on link "Ria Formosa" at bounding box center [65, 86] width 18 height 4
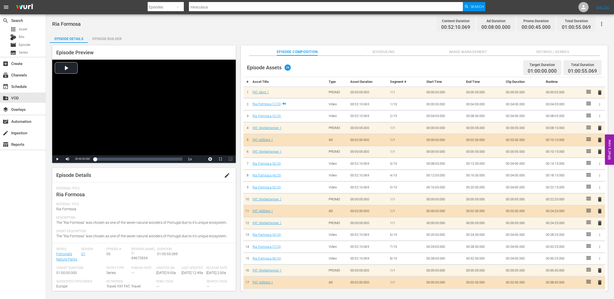
click at [225, 175] on span "edit" at bounding box center [227, 175] width 6 height 6
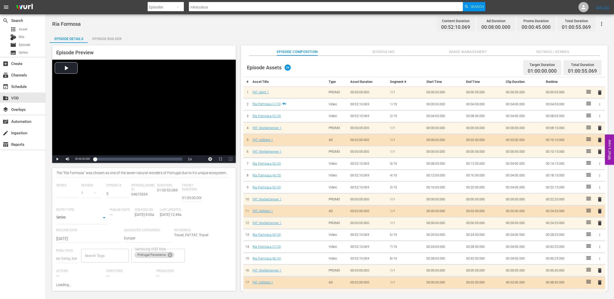
type input "Portugal's Nature Parks"
click at [172, 254] on icon at bounding box center [170, 254] width 5 height 5
click at [161, 255] on input "Samsung VOD Row" at bounding box center [151, 254] width 35 height 9
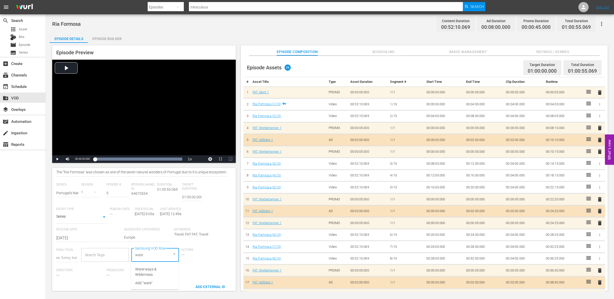
type input "water"
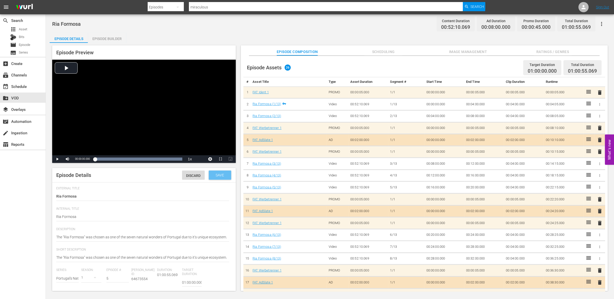
click at [220, 174] on span "Save" at bounding box center [220, 175] width 17 height 4
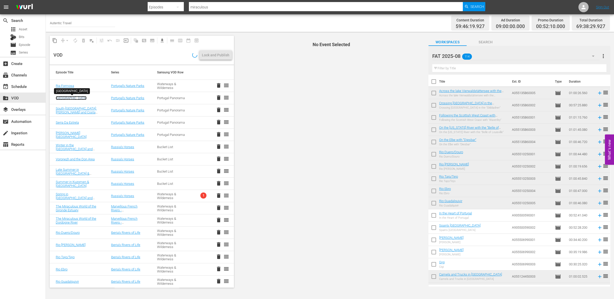
click at [61, 99] on link "[GEOGRAPHIC_DATA]" at bounding box center [71, 98] width 31 height 4
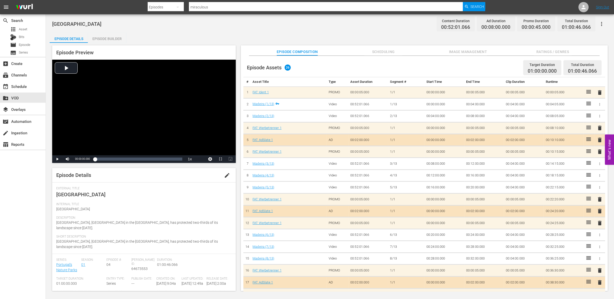
click at [224, 177] on span "edit" at bounding box center [227, 175] width 6 height 6
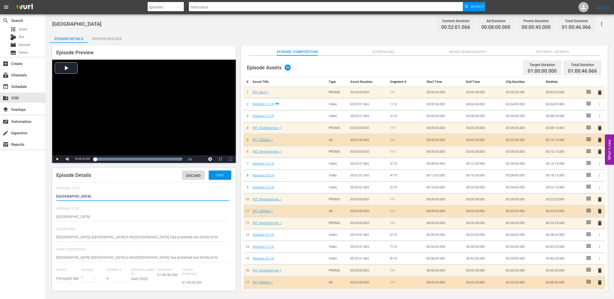
scroll to position [115, 0]
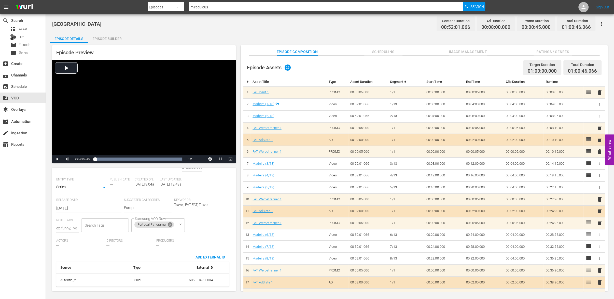
click at [171, 225] on icon at bounding box center [170, 224] width 6 height 6
click at [162, 226] on input "Samsung VOD Row" at bounding box center [151, 224] width 35 height 9
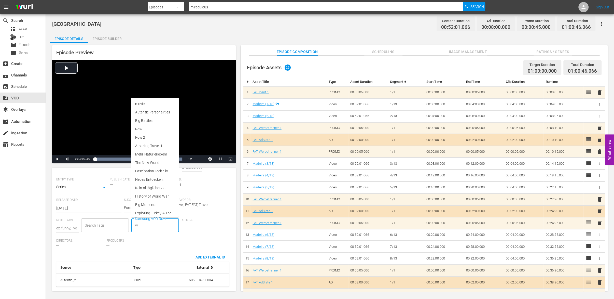
type input "wa"
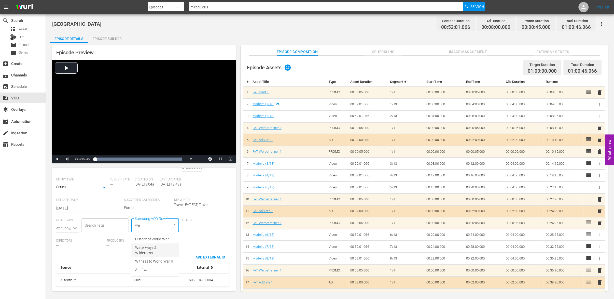
click at [156, 246] on span "Waterways & Wilderness" at bounding box center [154, 250] width 39 height 11
type input "water"
click at [156, 239] on span "Waterways & Wilderness" at bounding box center [154, 241] width 39 height 11
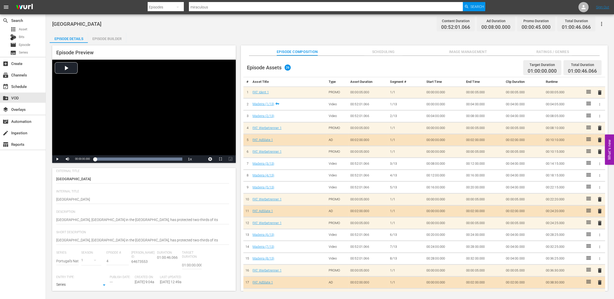
scroll to position [0, 0]
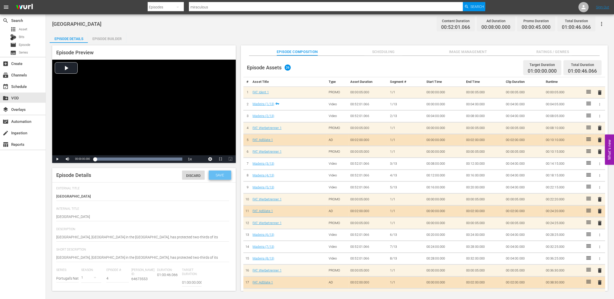
click at [220, 176] on span "Save" at bounding box center [220, 175] width 17 height 4
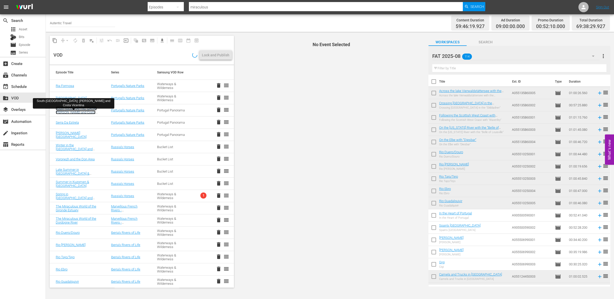
click at [62, 113] on link "South-[GEOGRAPHIC_DATA]: [PERSON_NAME] and Costa Vicentina" at bounding box center [76, 111] width 41 height 11
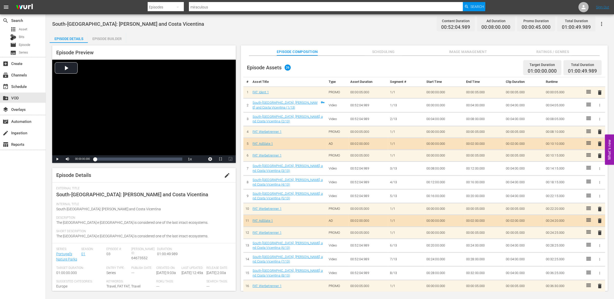
click at [225, 164] on div "Episode Preview Video Player is loading. Play Video Play Mute Current Time 00:0…" at bounding box center [144, 167] width 184 height 245
click at [225, 175] on span "edit" at bounding box center [227, 175] width 6 height 6
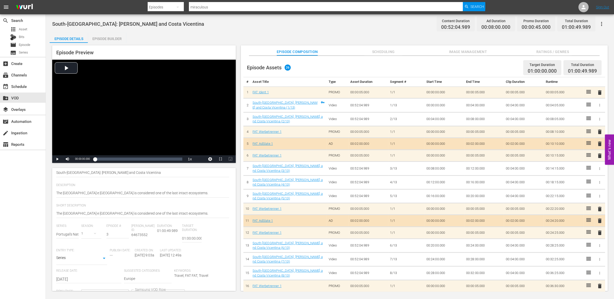
scroll to position [85, 0]
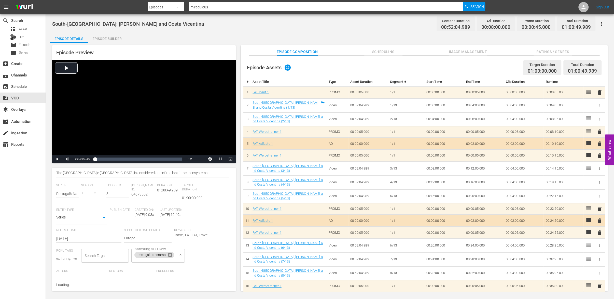
click at [171, 253] on icon at bounding box center [170, 254] width 5 height 5
click at [168, 253] on input "Samsung VOD Row" at bounding box center [151, 255] width 35 height 9
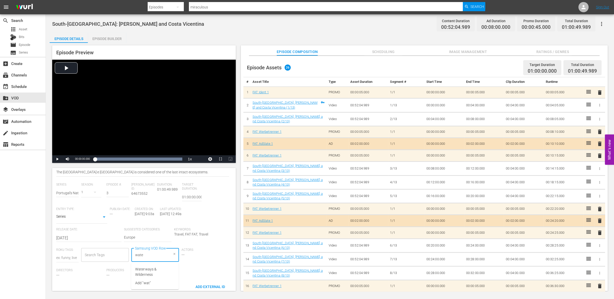
type input "water"
click at [158, 268] on span "Waterways & Wilderness" at bounding box center [154, 271] width 39 height 11
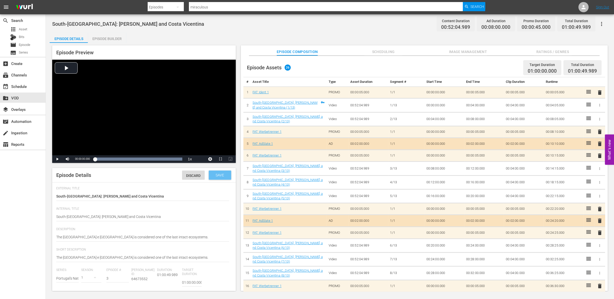
click at [222, 174] on span "Save" at bounding box center [220, 175] width 17 height 4
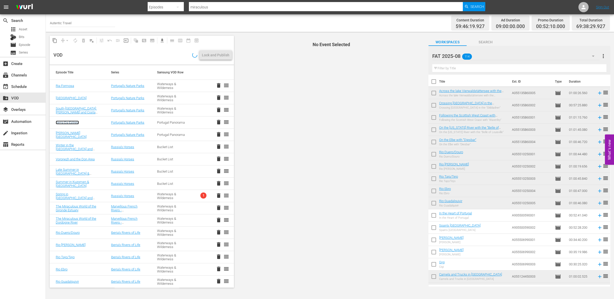
click at [66, 122] on link "Serra Da Estrela" at bounding box center [67, 122] width 23 height 4
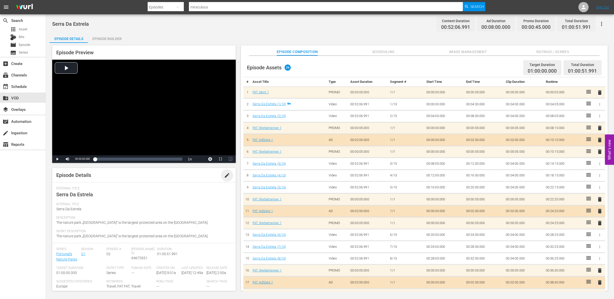
click at [226, 175] on span "edit" at bounding box center [227, 175] width 6 height 6
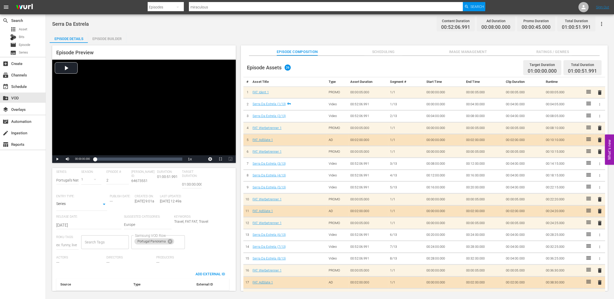
scroll to position [115, 0]
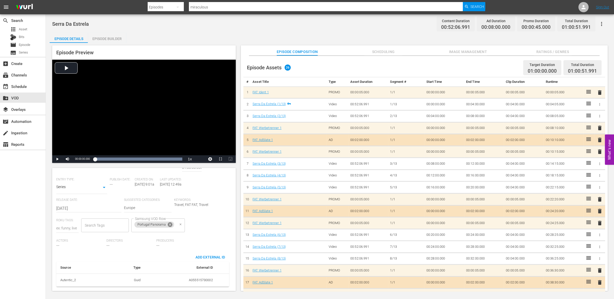
click at [172, 224] on icon at bounding box center [170, 224] width 5 height 5
type textarea "[PERSON_NAME]"
click at [155, 227] on input "Samsung VOD Row" at bounding box center [151, 224] width 35 height 9
type input "water"
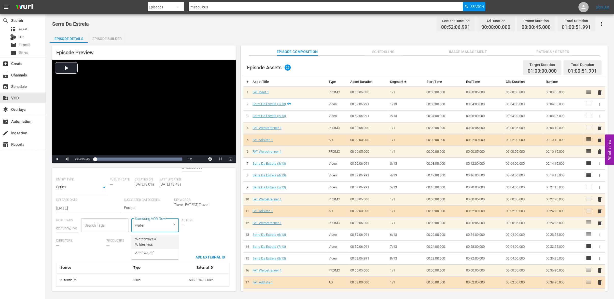
click at [151, 240] on span "Waterways & Wilderness" at bounding box center [154, 241] width 39 height 11
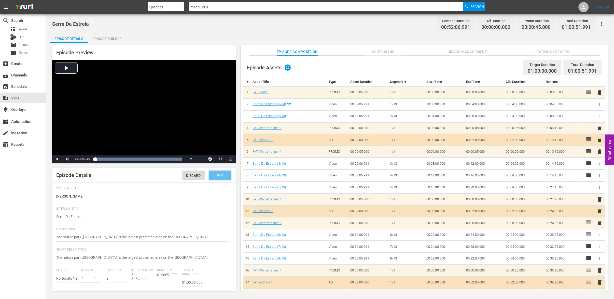
click at [218, 174] on span "Save" at bounding box center [220, 175] width 17 height 4
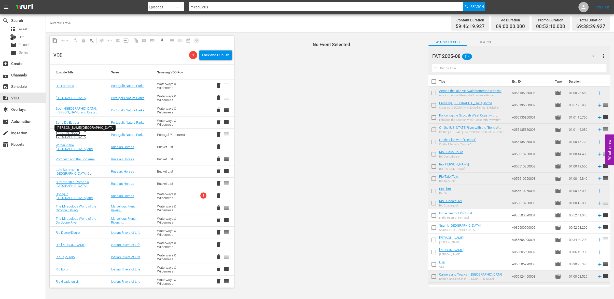
click at [75, 135] on link "[PERSON_NAME][GEOGRAPHIC_DATA]" at bounding box center [71, 135] width 31 height 8
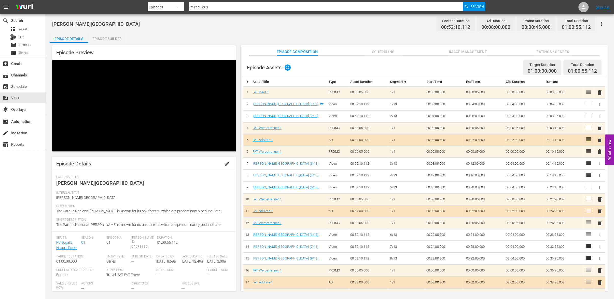
click at [225, 165] on div "Episode Preview Episode Details edit External Title [PERSON_NAME] National Park…" at bounding box center [144, 167] width 184 height 245
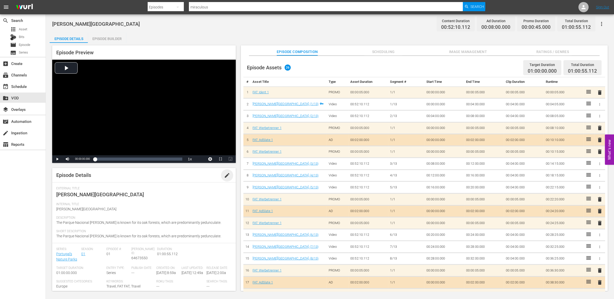
click at [226, 177] on span "edit" at bounding box center [227, 175] width 6 height 6
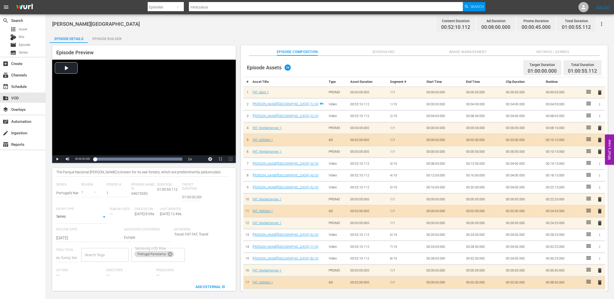
scroll to position [87, 0]
click at [170, 252] on icon at bounding box center [170, 252] width 5 height 5
click at [158, 253] on input "Samsung VOD Row" at bounding box center [151, 253] width 35 height 9
type input "wat"
click at [149, 266] on span "Waterways & Wilderness" at bounding box center [154, 270] width 39 height 11
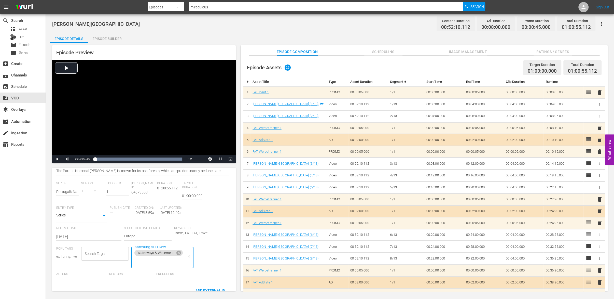
scroll to position [0, 0]
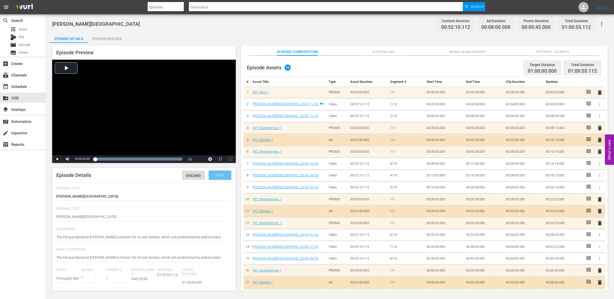
click at [219, 175] on span "Save" at bounding box center [220, 175] width 17 height 4
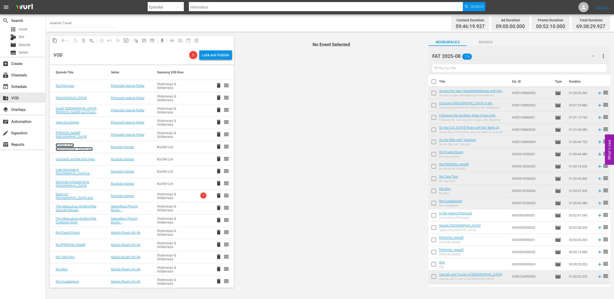
click at [84, 145] on link "Winter in the [GEOGRAPHIC_DATA] and [GEOGRAPHIC_DATA]" at bounding box center [74, 148] width 37 height 11
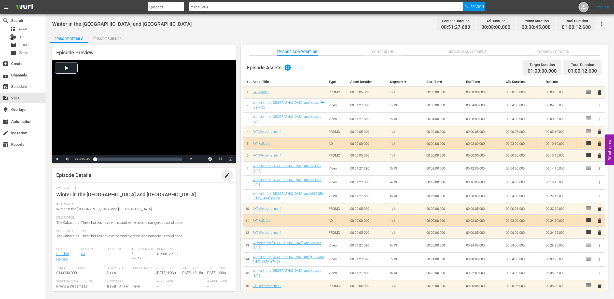
click at [225, 176] on span "edit" at bounding box center [227, 175] width 6 height 6
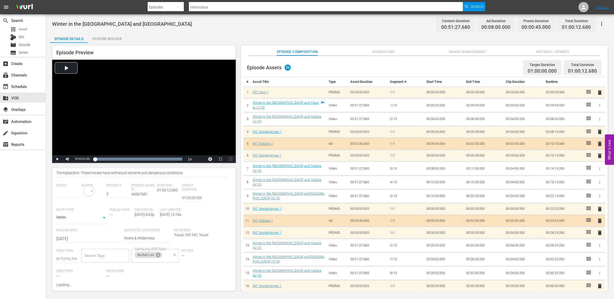
type input "Russia's Horses"
click at [159, 257] on div "Bucket List" at bounding box center [148, 254] width 28 height 6
click at [159, 254] on icon at bounding box center [158, 254] width 6 height 6
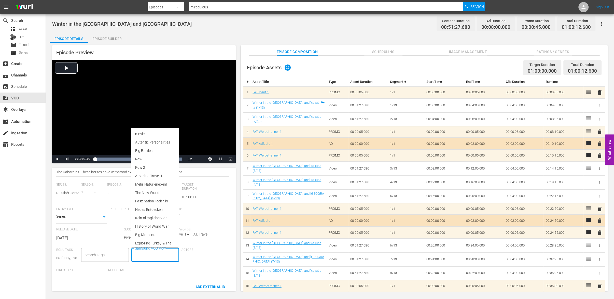
click at [158, 254] on input "Samsung VOD Row" at bounding box center [151, 254] width 35 height 9
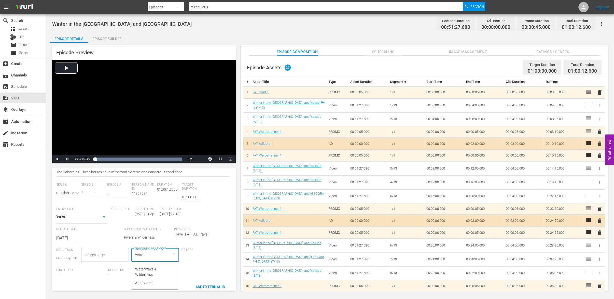
type input "water"
click at [158, 268] on span "Waterways & Wilderness" at bounding box center [154, 271] width 39 height 11
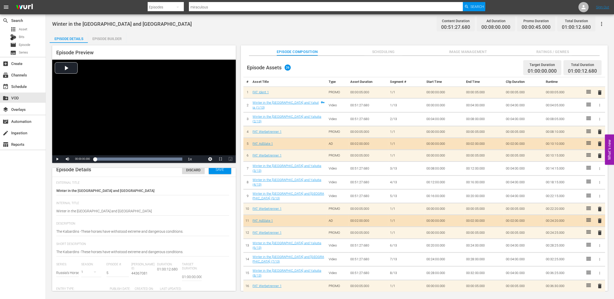
scroll to position [0, 0]
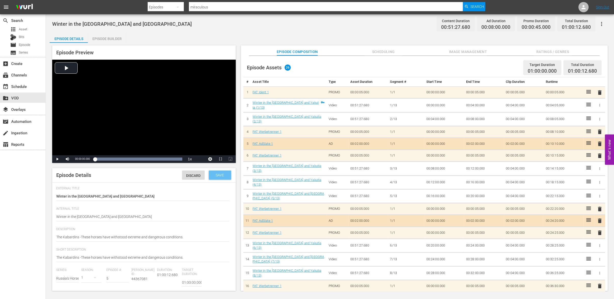
drag, startPoint x: 219, startPoint y: 174, endPoint x: 217, endPoint y: 172, distance: 2.8
click at [219, 174] on span "Save" at bounding box center [220, 175] width 17 height 4
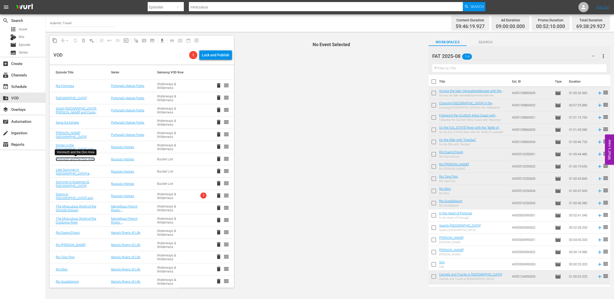
click at [69, 159] on link "Voronezh and the Don Area" at bounding box center [75, 159] width 39 height 4
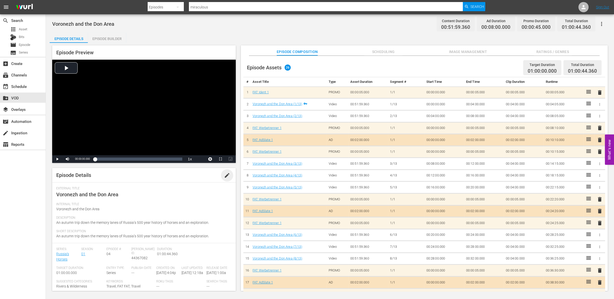
click at [224, 176] on span "edit" at bounding box center [227, 175] width 6 height 6
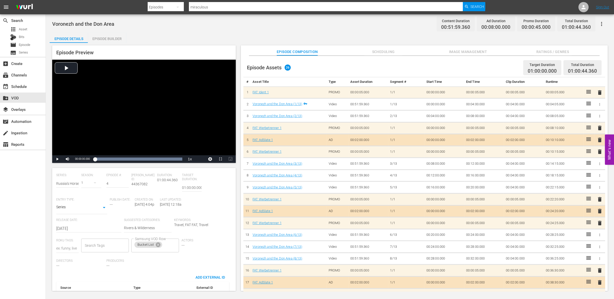
scroll to position [115, 0]
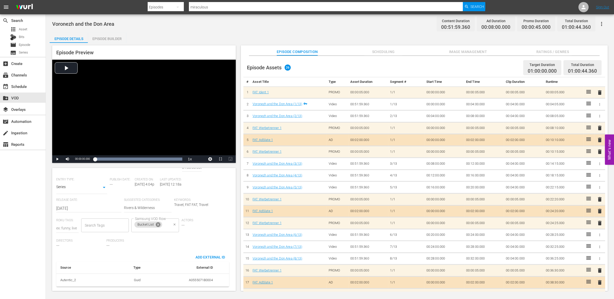
click at [159, 224] on icon at bounding box center [158, 224] width 5 height 5
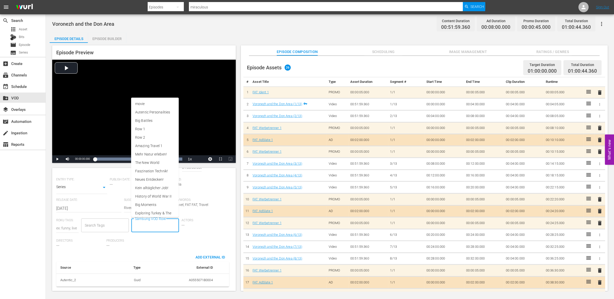
click at [159, 225] on input "Samsung VOD Row" at bounding box center [151, 224] width 35 height 9
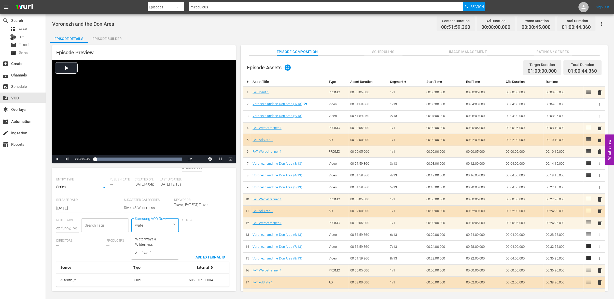
type input "water"
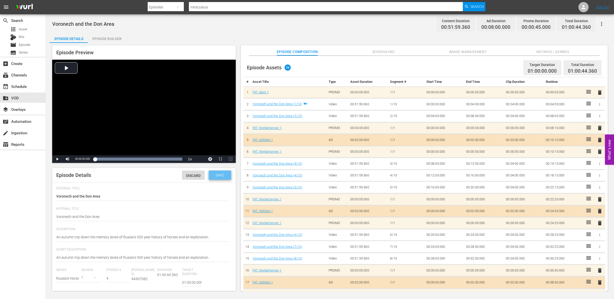
click at [218, 175] on span "Save" at bounding box center [220, 175] width 17 height 4
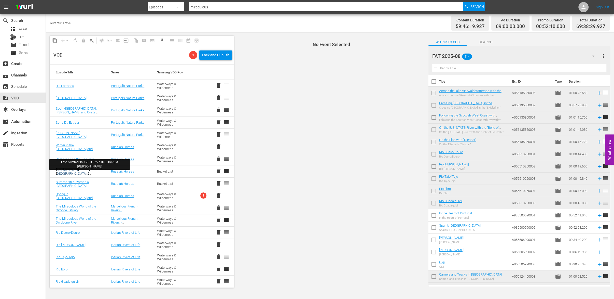
click at [85, 171] on link "Late Summer in [GEOGRAPHIC_DATA] & [PERSON_NAME]" at bounding box center [73, 173] width 34 height 11
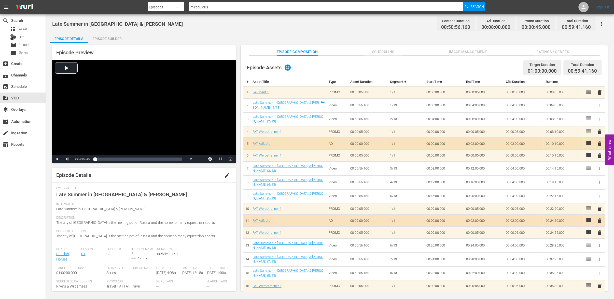
click at [224, 165] on div "Episode Preview Video Player is loading. Play Video Play Mute Current Time 00:0…" at bounding box center [144, 167] width 184 height 245
click at [225, 175] on span "edit" at bounding box center [227, 175] width 6 height 6
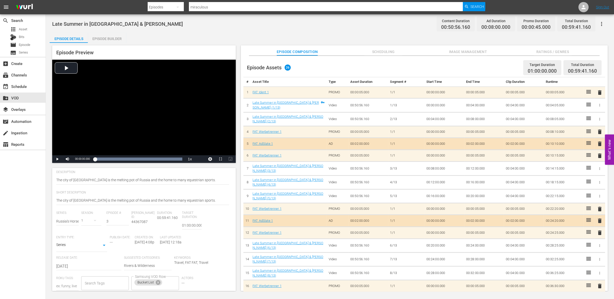
scroll to position [85, 0]
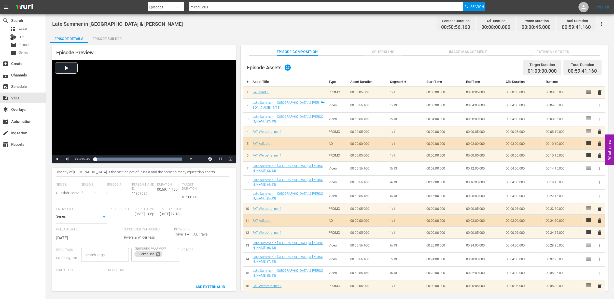
click at [159, 255] on icon at bounding box center [158, 254] width 5 height 5
click at [158, 255] on input "Samsung VOD Row" at bounding box center [151, 254] width 35 height 9
type input "water"
click at [155, 269] on span "Waterways & Wilderness" at bounding box center [154, 271] width 39 height 11
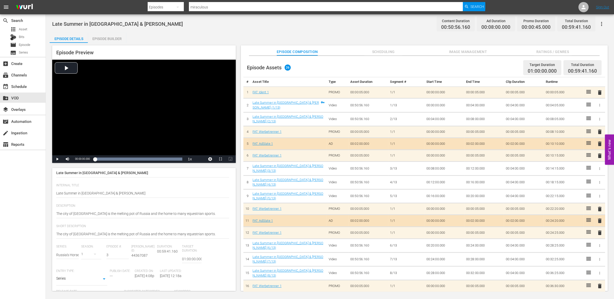
scroll to position [0, 0]
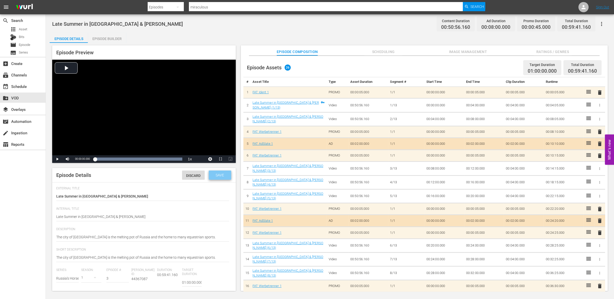
click at [220, 175] on span "Save" at bounding box center [220, 175] width 17 height 4
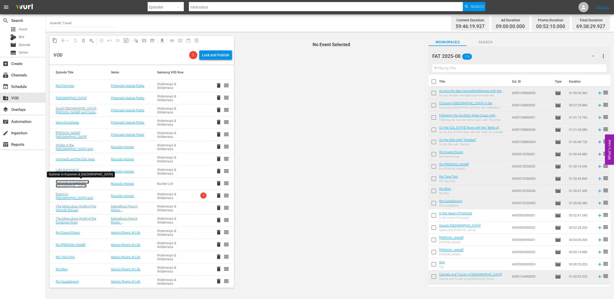
click at [77, 182] on link "Summer in Kuzomen & [GEOGRAPHIC_DATA]" at bounding box center [72, 184] width 33 height 8
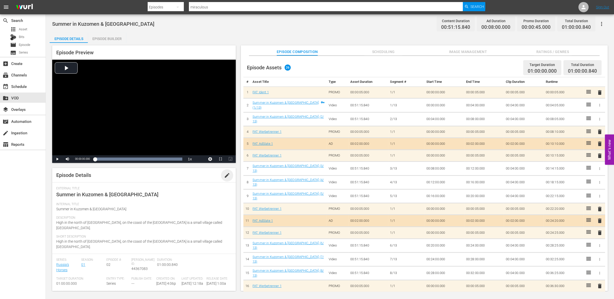
click at [225, 176] on span "edit" at bounding box center [227, 175] width 6 height 6
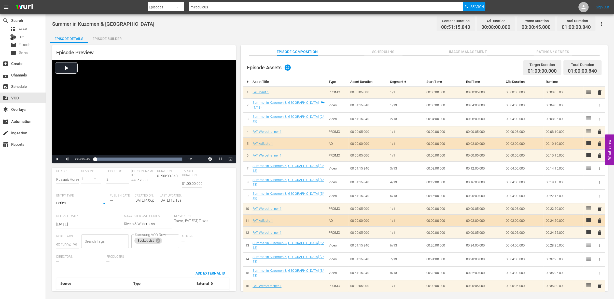
scroll to position [100, 0]
click at [159, 241] on icon at bounding box center [158, 239] width 5 height 5
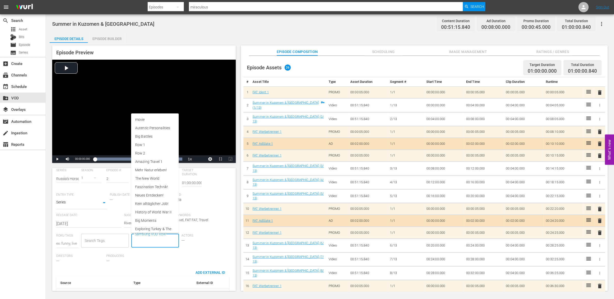
click at [159, 244] on input "Samsung VOD Row" at bounding box center [151, 240] width 35 height 9
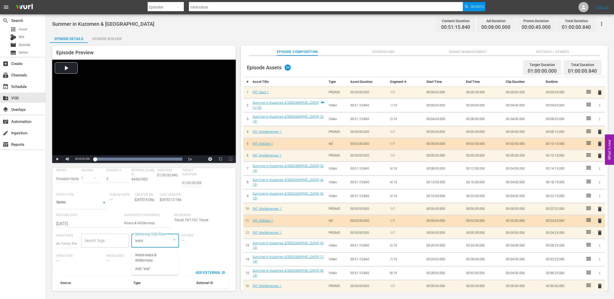
type input "water"
click at [155, 254] on span "Waterways & Wilderness" at bounding box center [154, 257] width 39 height 11
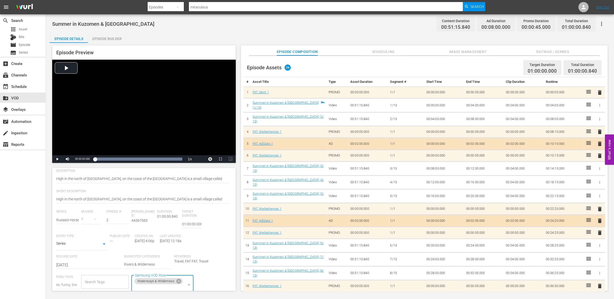
scroll to position [0, 0]
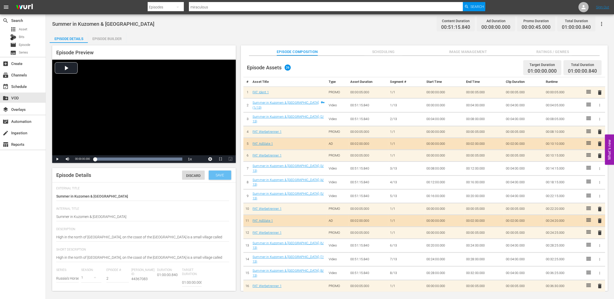
click at [221, 176] on span "Save" at bounding box center [220, 175] width 17 height 4
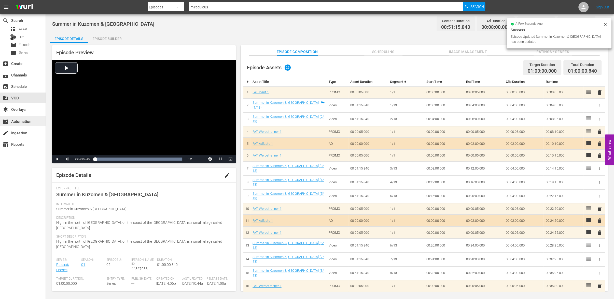
click at [20, 118] on div "movie_filter Automation" at bounding box center [23, 121] width 46 height 10
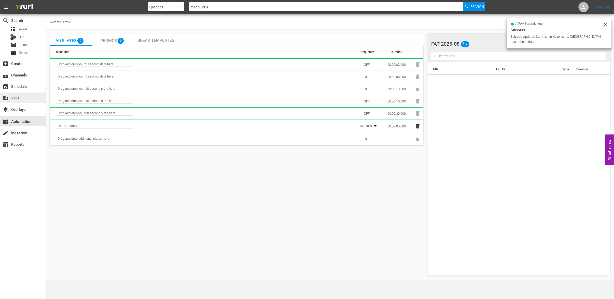
click at [15, 97] on div "create_new_folder VOD" at bounding box center [14, 97] width 29 height 5
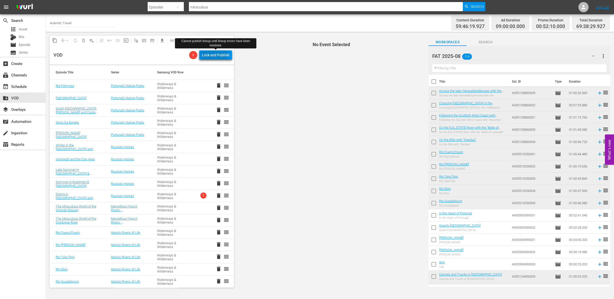
click at [211, 54] on div "Lock and Publish" at bounding box center [215, 54] width 27 height 9
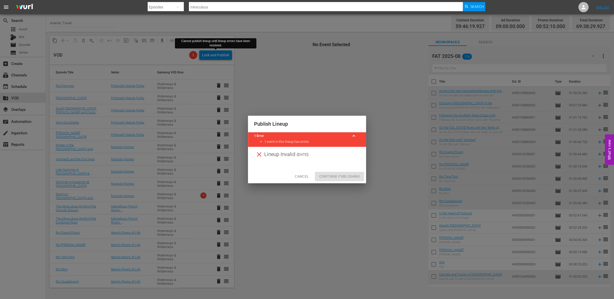
click at [326, 178] on div "Cancel Continue Publishing" at bounding box center [307, 176] width 118 height 13
click at [303, 178] on span "Cancel" at bounding box center [302, 176] width 14 height 6
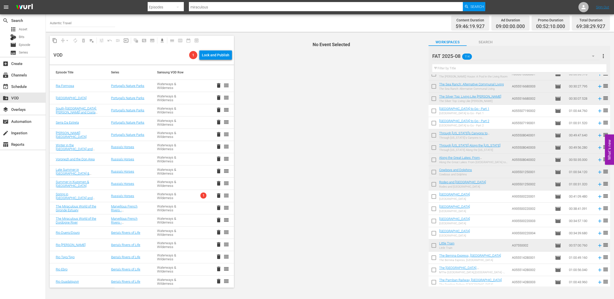
scroll to position [1196, 0]
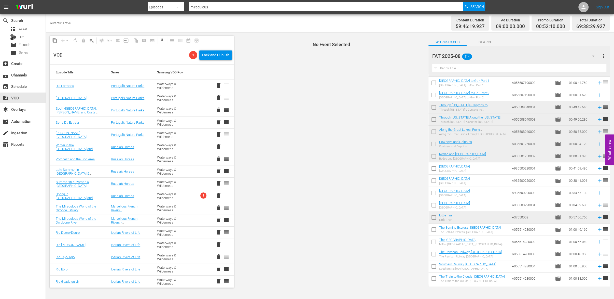
click at [219, 196] on span "delete" at bounding box center [219, 195] width 6 height 6
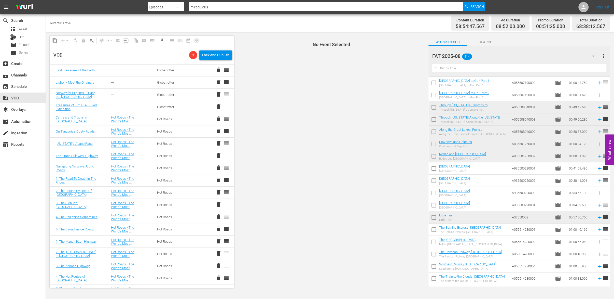
scroll to position [721, 0]
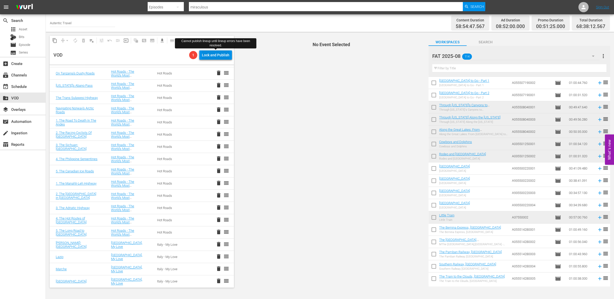
click at [213, 53] on div "Lock and Publish" at bounding box center [215, 54] width 27 height 9
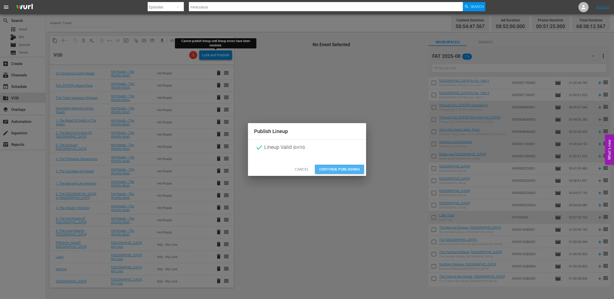
click at [334, 169] on span "Continue Publishing" at bounding box center [339, 169] width 41 height 6
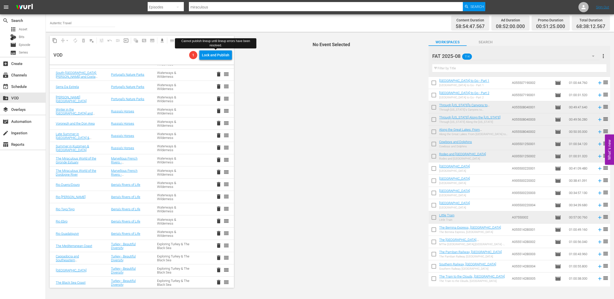
scroll to position [0, 0]
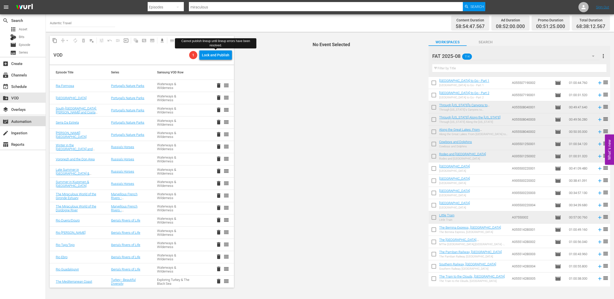
click at [18, 122] on div "movie_filter Automation" at bounding box center [14, 120] width 29 height 5
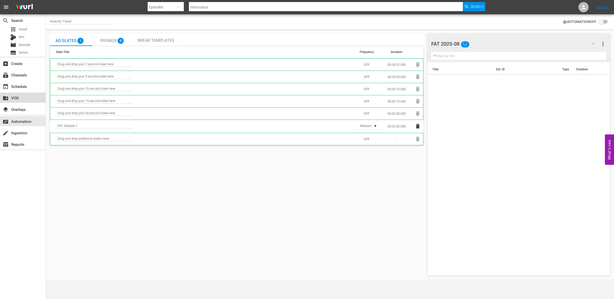
click at [17, 99] on div "create_new_folder VOD" at bounding box center [14, 97] width 29 height 5
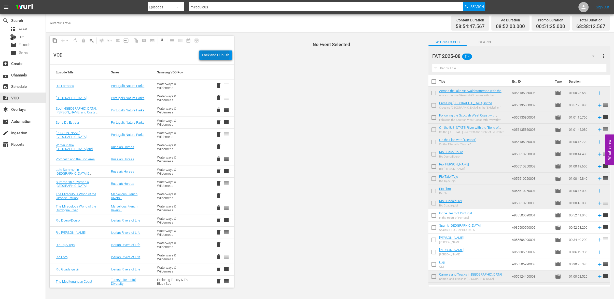
click at [217, 55] on div "Lock and Publish" at bounding box center [215, 54] width 27 height 9
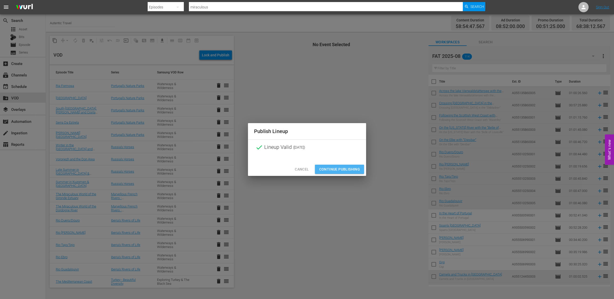
click at [327, 170] on span "Continue Publishing" at bounding box center [339, 169] width 41 height 6
